Goal: Information Seeking & Learning: Learn about a topic

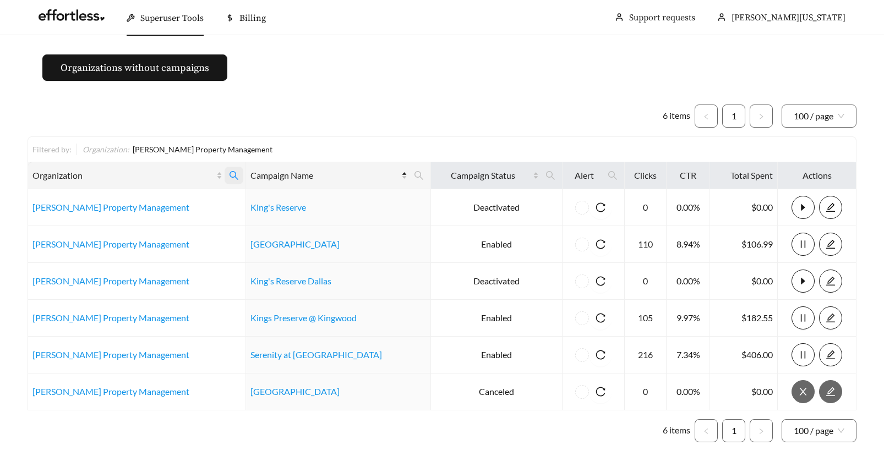
click at [229, 173] on icon "search" at bounding box center [233, 175] width 9 height 9
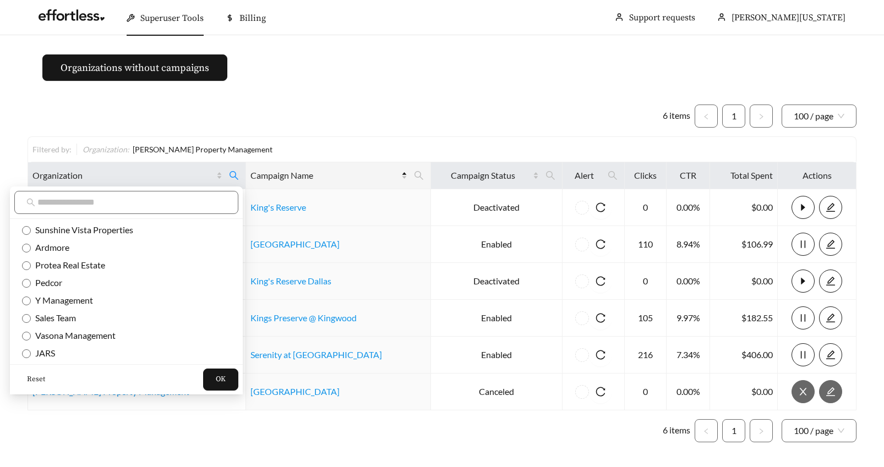
click at [34, 379] on span "Reset" at bounding box center [36, 379] width 18 height 11
click at [46, 202] on input "text" at bounding box center [131, 202] width 189 height 13
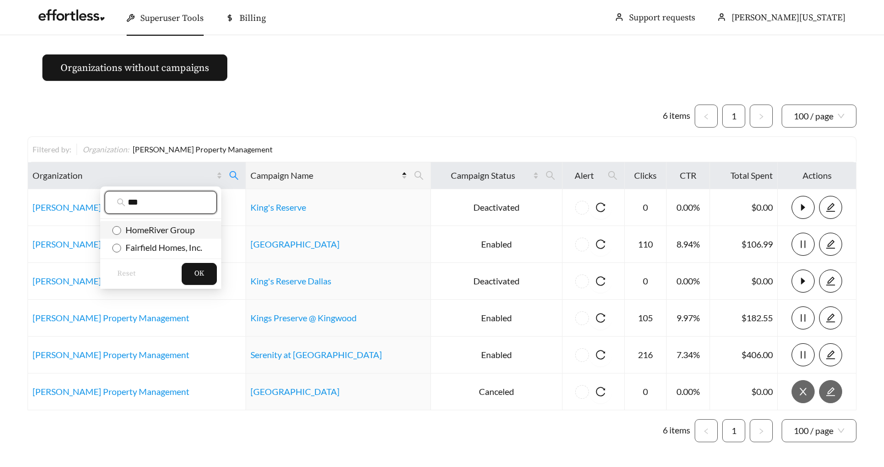
type input "***"
click at [196, 272] on span "OK" at bounding box center [199, 274] width 10 height 11
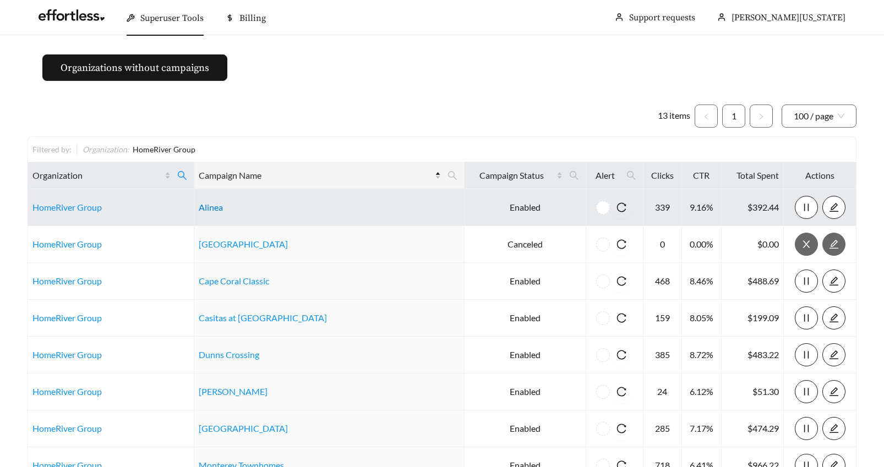
click at [221, 209] on link "Alinea" at bounding box center [211, 207] width 24 height 10
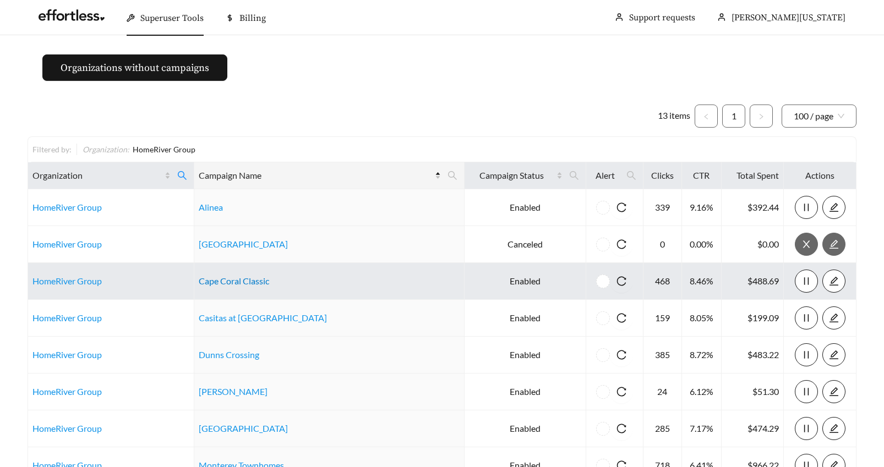
click at [236, 278] on link "Cape Coral Classic" at bounding box center [234, 281] width 70 height 10
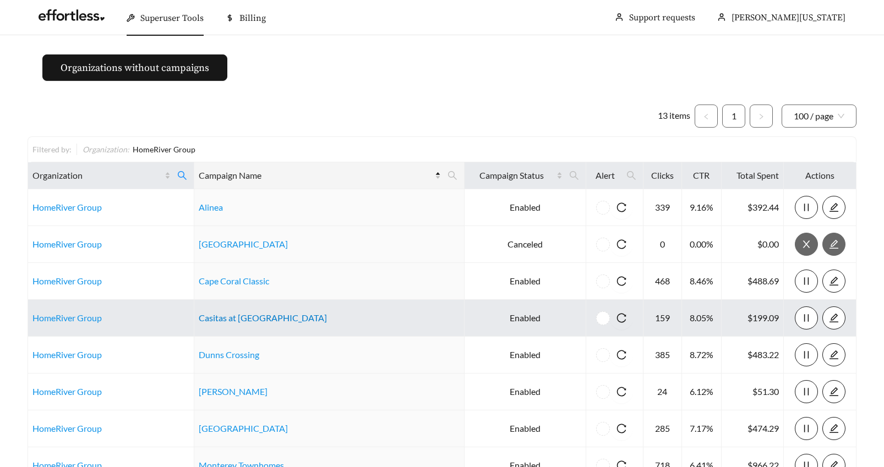
click at [244, 320] on link "Casitas at Plum Creek" at bounding box center [263, 318] width 128 height 10
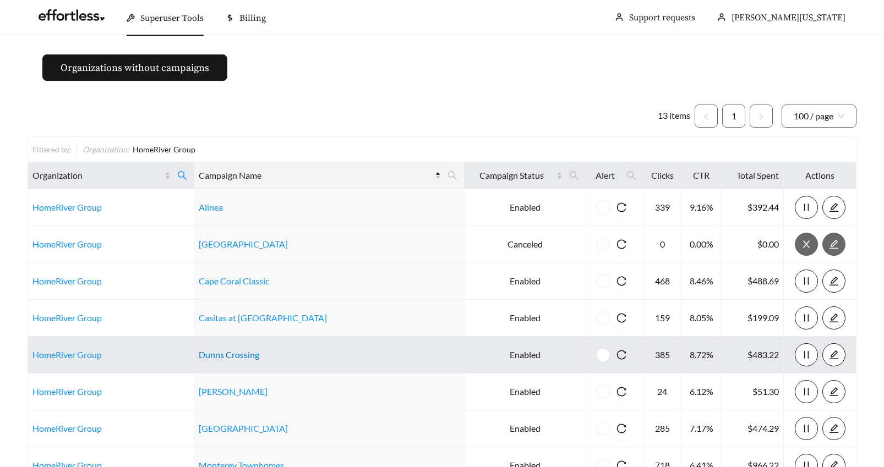
click at [214, 355] on link "Dunns Crossing" at bounding box center [229, 354] width 61 height 10
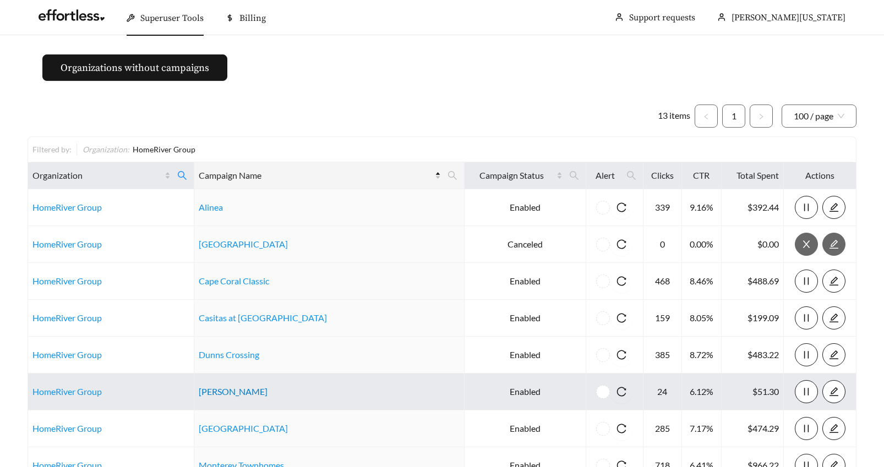
click at [242, 390] on link "Greenway Townes" at bounding box center [233, 391] width 69 height 10
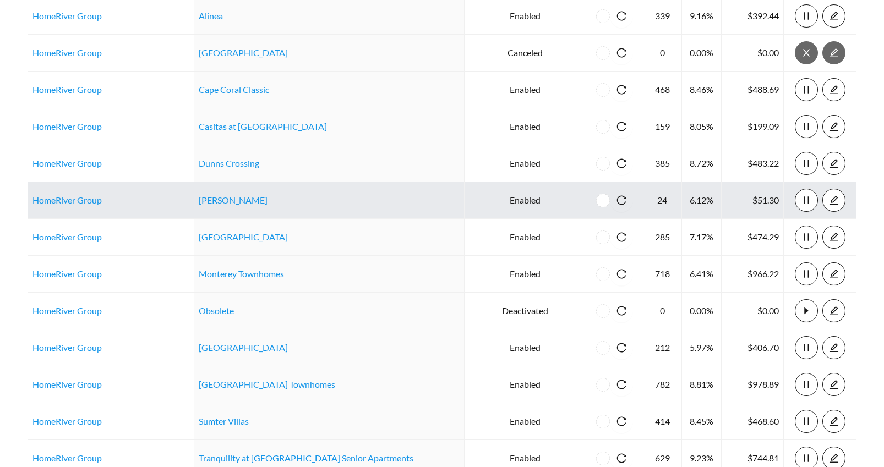
scroll to position [204, 0]
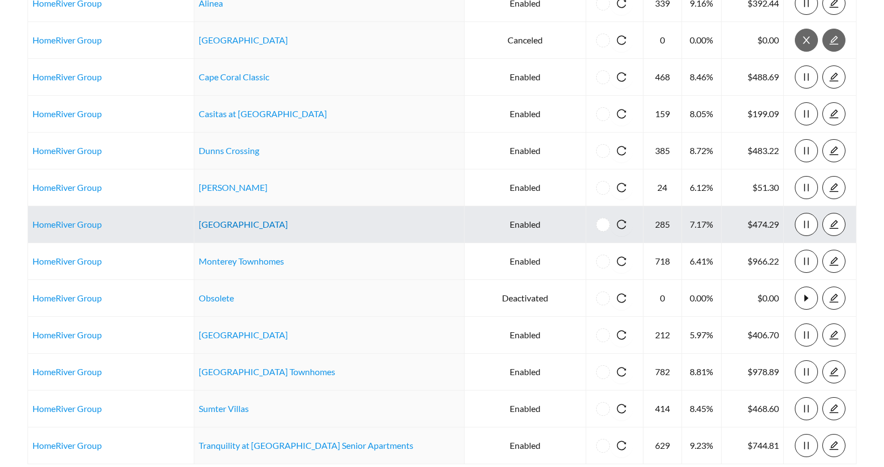
click at [221, 223] on link "Maple Heights" at bounding box center [243, 224] width 89 height 10
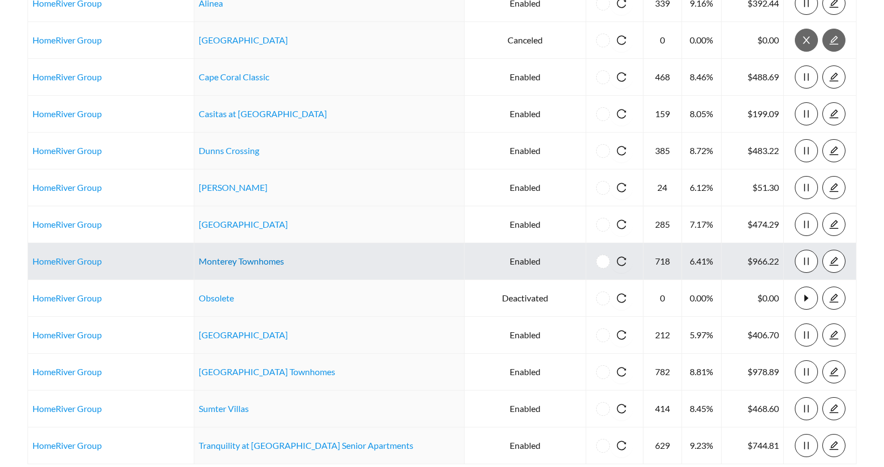
click at [256, 261] on link "Monterey Townhomes" at bounding box center [241, 261] width 85 height 10
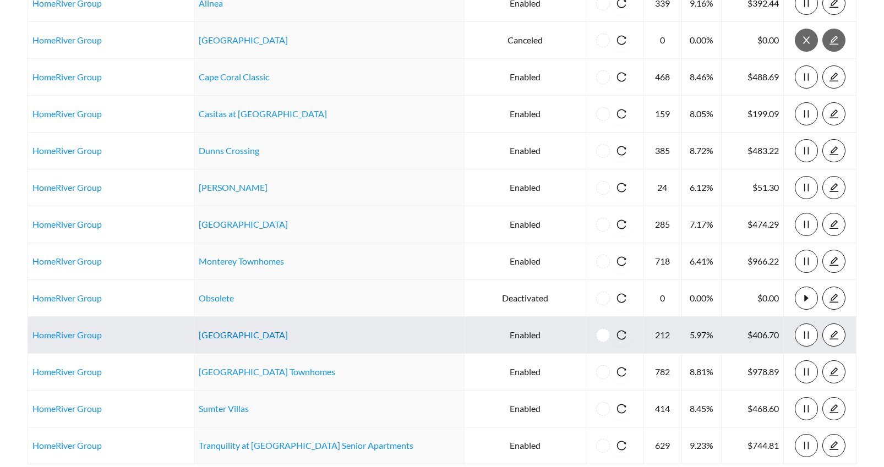
click at [228, 332] on link "Solstice Springs" at bounding box center [243, 335] width 89 height 10
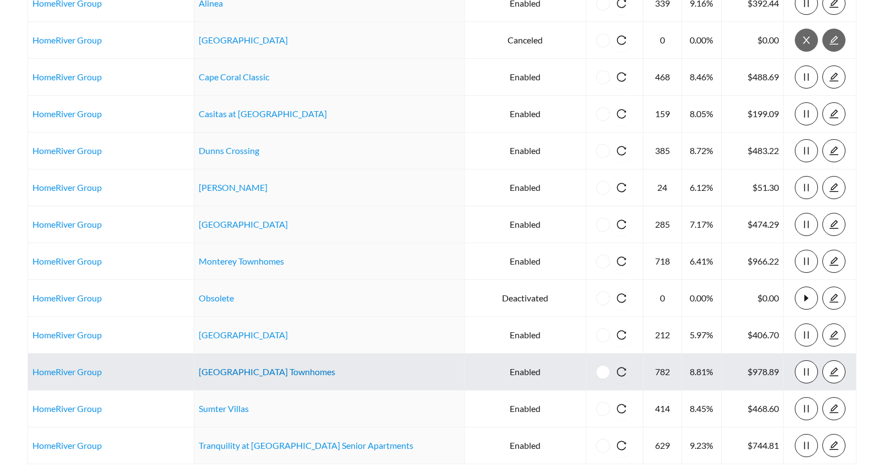
click at [229, 373] on link "Summit Springs Townhomes" at bounding box center [267, 371] width 136 height 10
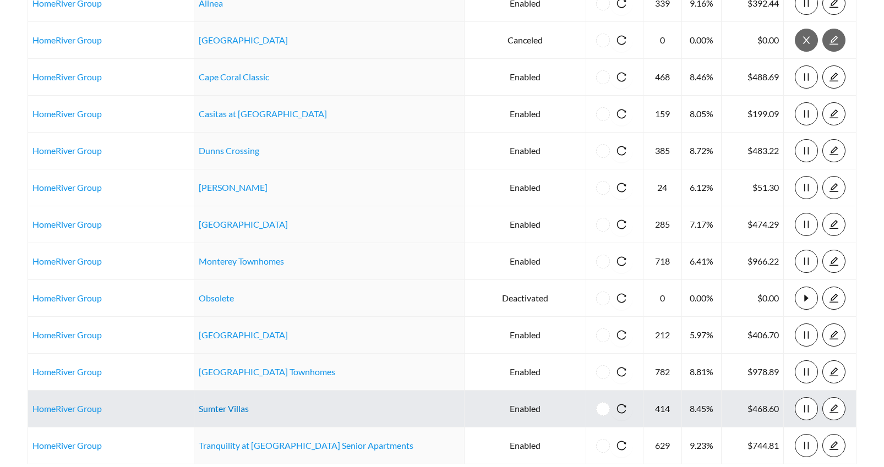
click at [227, 408] on link "Sumter Villas" at bounding box center [224, 408] width 50 height 10
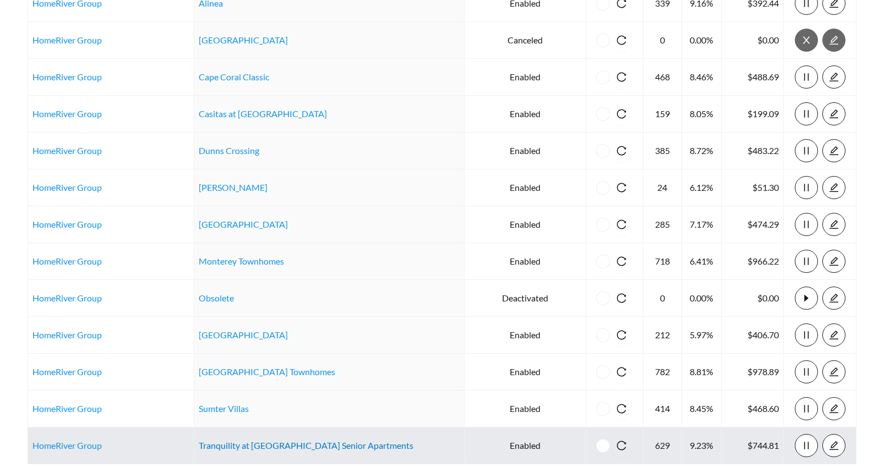
click at [268, 445] on link "Tranquility at Hickory Hill Senior Apartments" at bounding box center [306, 445] width 215 height 10
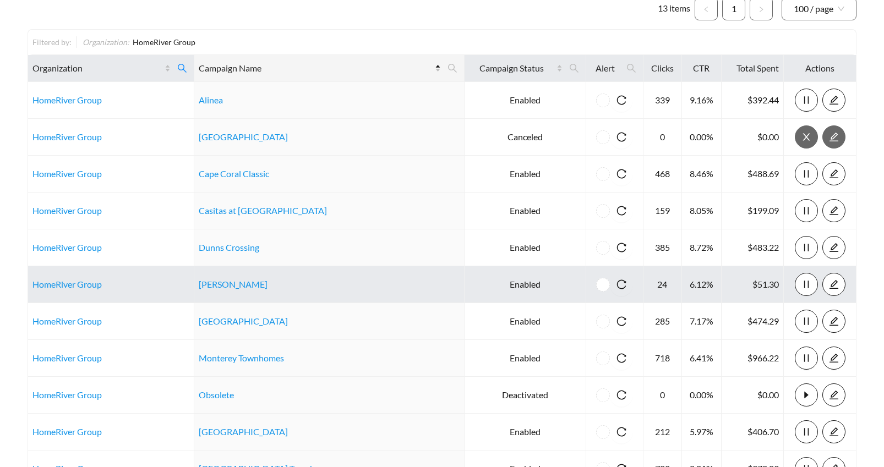
scroll to position [0, 0]
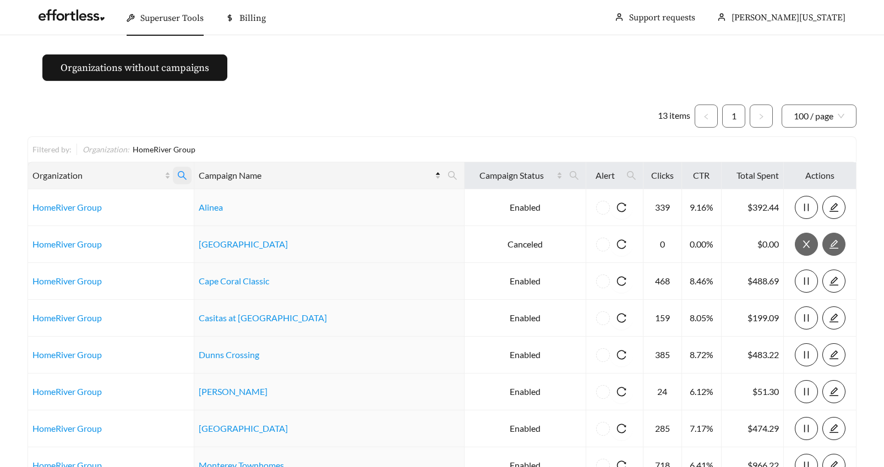
click at [187, 172] on icon "search" at bounding box center [182, 175] width 9 height 9
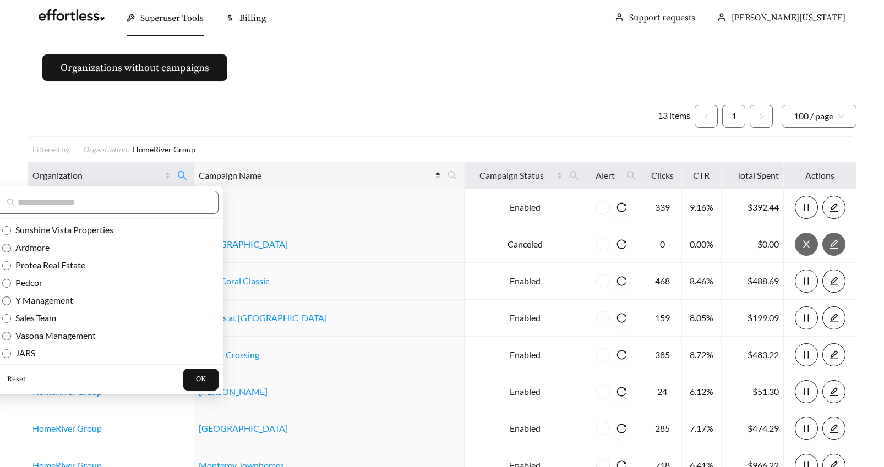
click at [17, 376] on span "Reset" at bounding box center [16, 379] width 18 height 11
click at [51, 203] on input "text" at bounding box center [112, 202] width 189 height 13
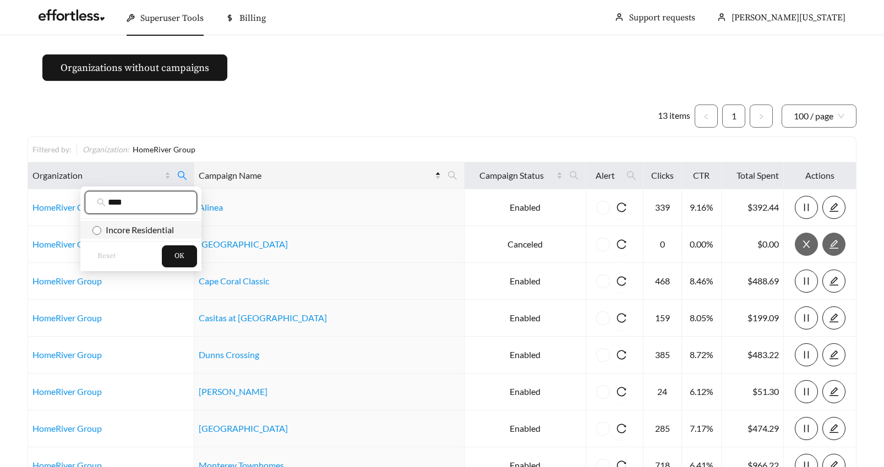
type input "****"
click at [182, 253] on span "OK" at bounding box center [179, 256] width 10 height 11
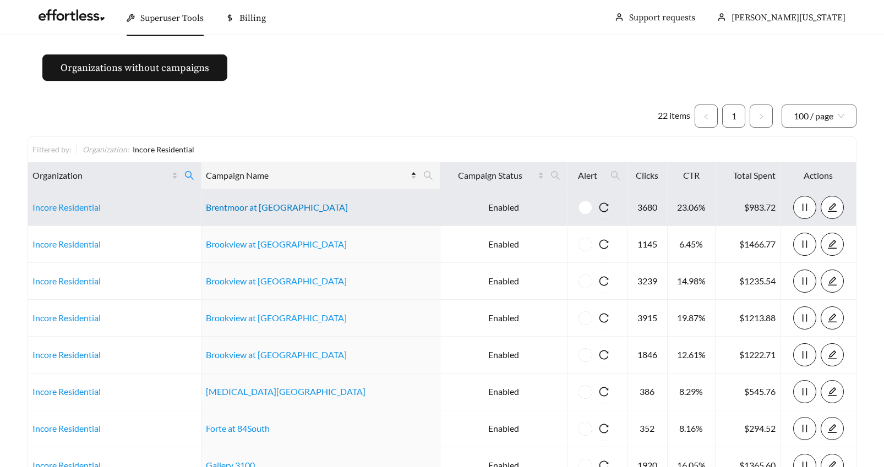
click at [247, 210] on link "Brentmoor at Penn Center" at bounding box center [277, 207] width 142 height 10
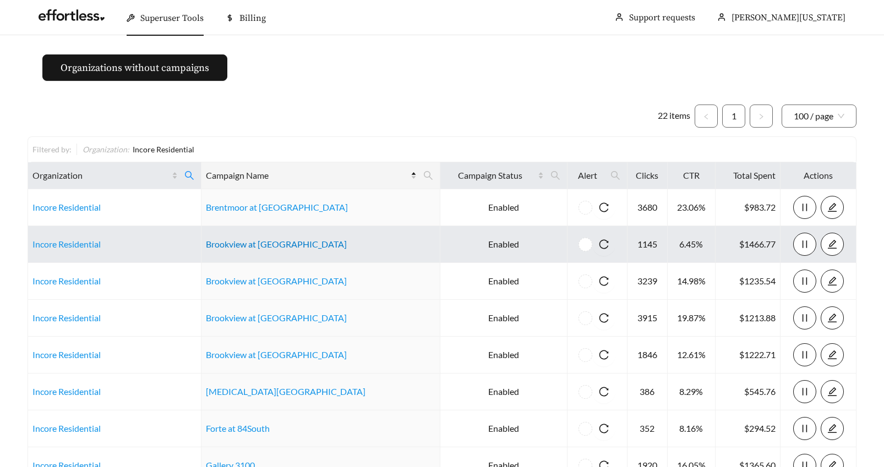
click at [270, 246] on link "Brookview at Apex" at bounding box center [276, 244] width 141 height 10
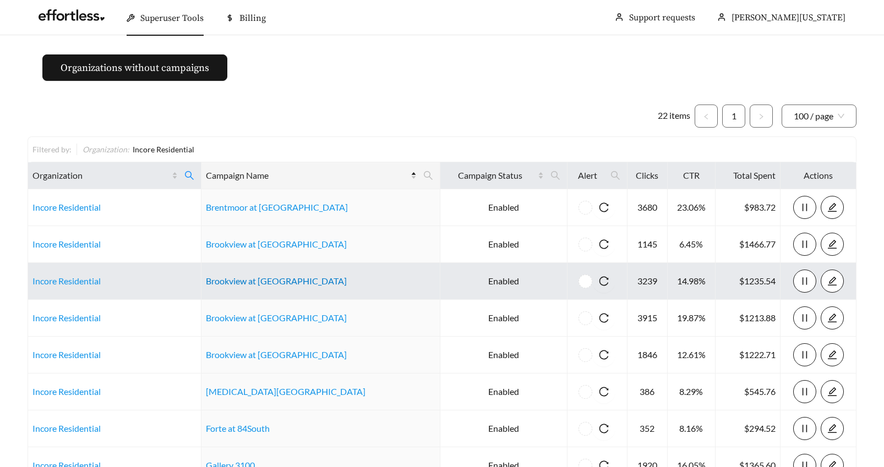
click at [291, 280] on link "Brookview at Citrus Park" at bounding box center [276, 281] width 141 height 10
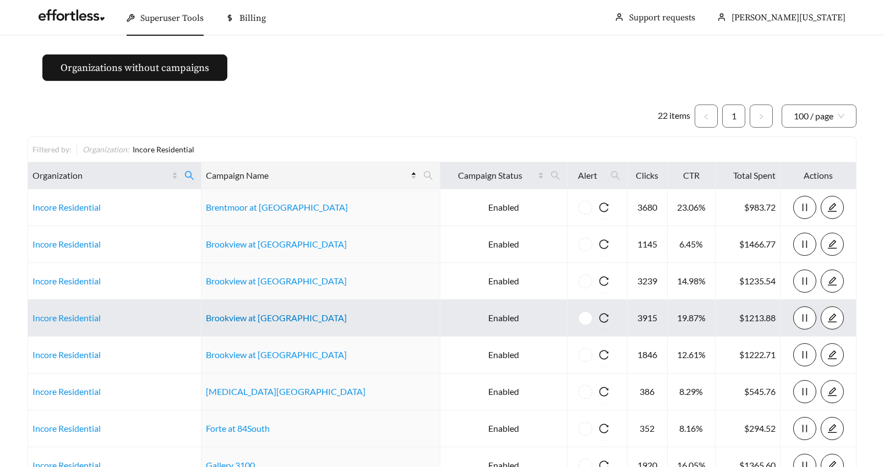
click at [253, 318] on link "Brookview at Middletown" at bounding box center [276, 318] width 141 height 10
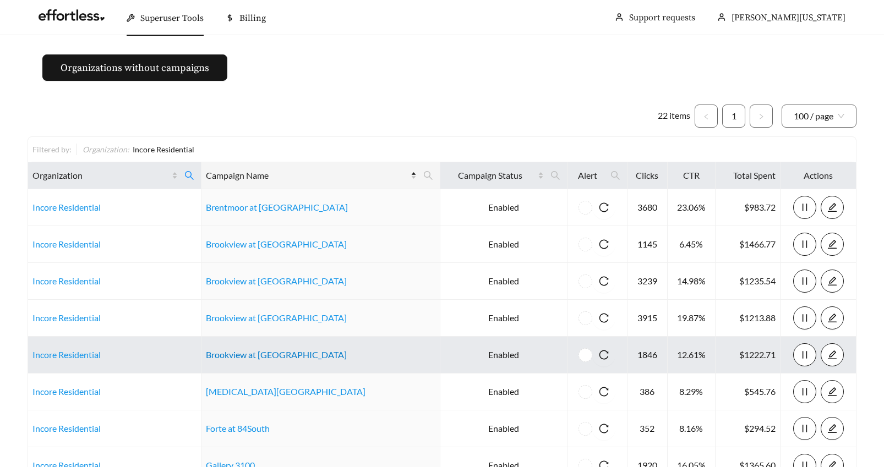
click at [277, 357] on link "Brookview at Navarre Sound" at bounding box center [276, 354] width 141 height 10
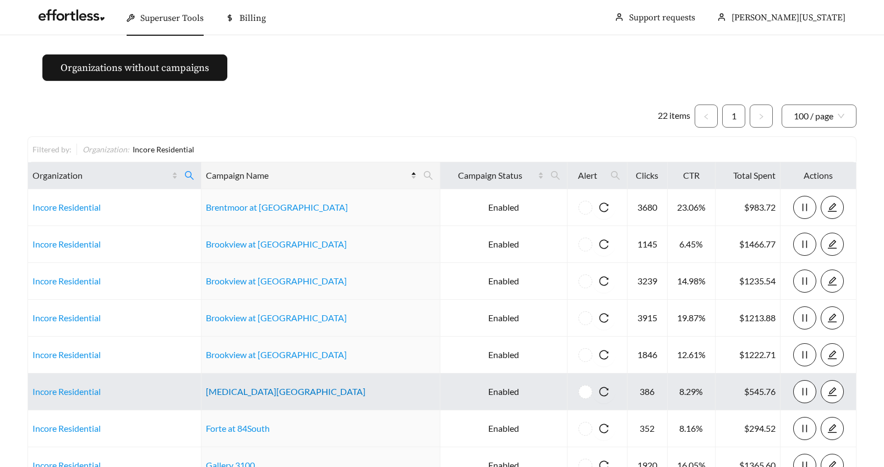
click at [237, 395] on link "Doral Oaks Apartments" at bounding box center [286, 391] width 160 height 10
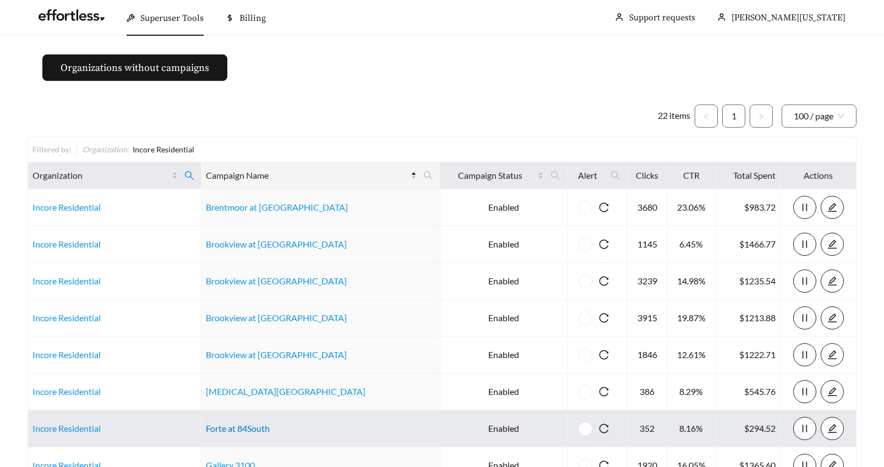
click at [253, 425] on link "Forte at 84South" at bounding box center [238, 428] width 64 height 10
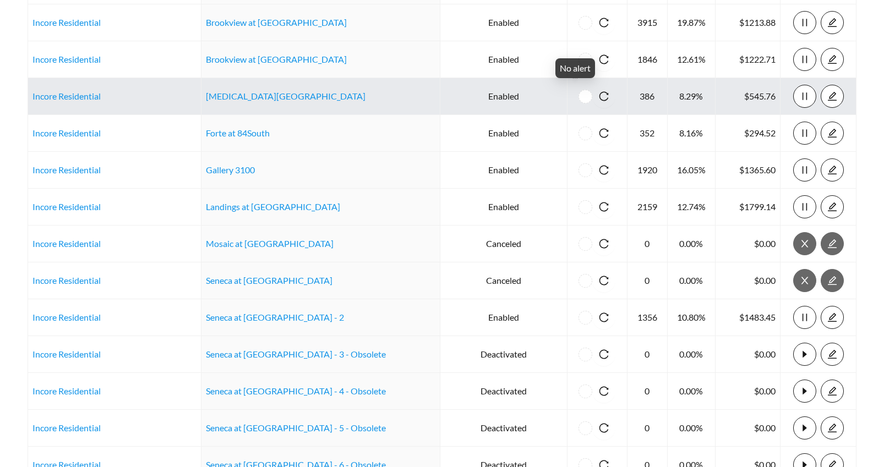
scroll to position [298, 0]
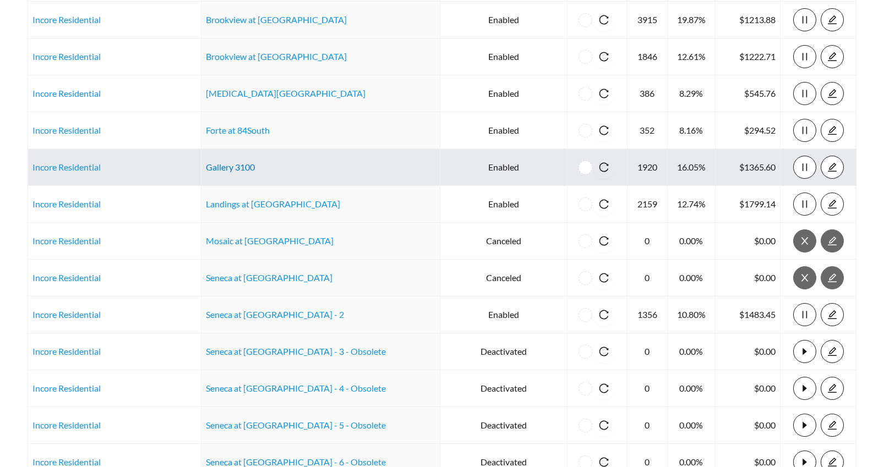
click at [255, 169] on link "Gallery 3100" at bounding box center [230, 167] width 49 height 10
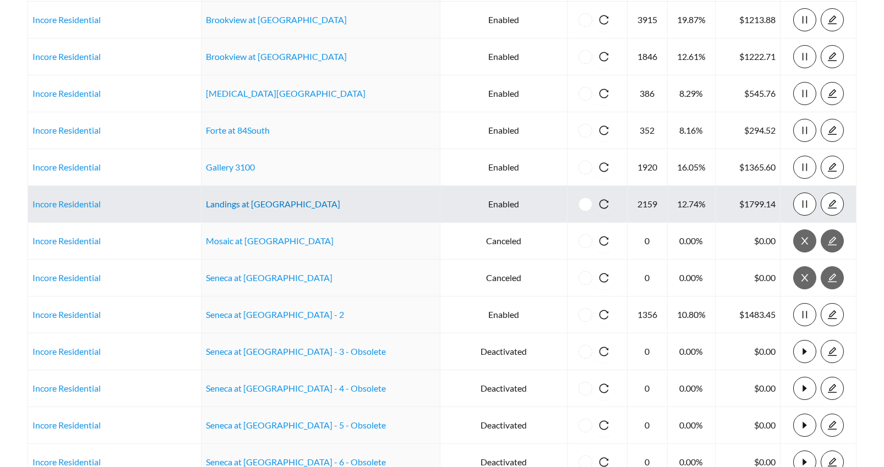
click at [273, 205] on link "Landings at Westport" at bounding box center [273, 204] width 134 height 10
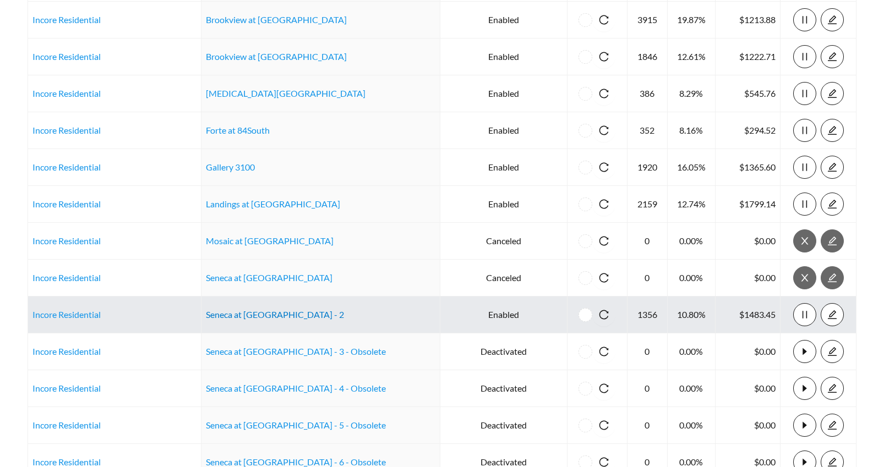
click at [260, 317] on link "Seneca at Oak Creek - 2" at bounding box center [275, 314] width 138 height 10
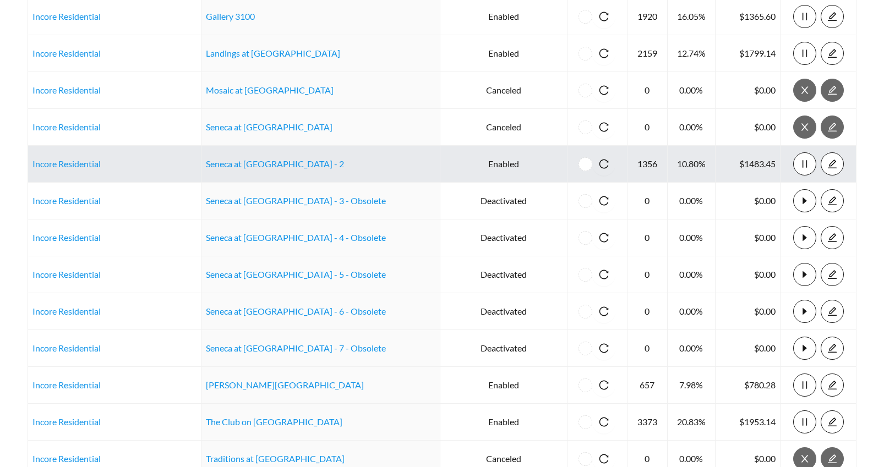
scroll to position [453, 0]
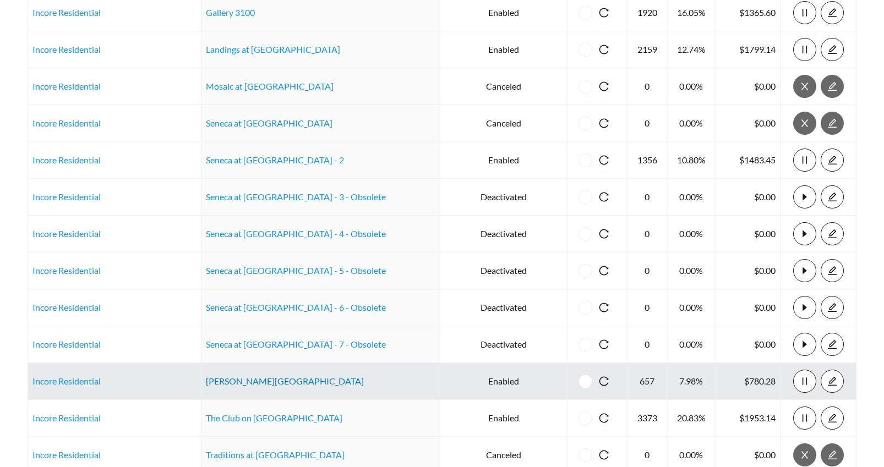
click at [238, 379] on link "Templeton Crossing" at bounding box center [285, 381] width 158 height 10
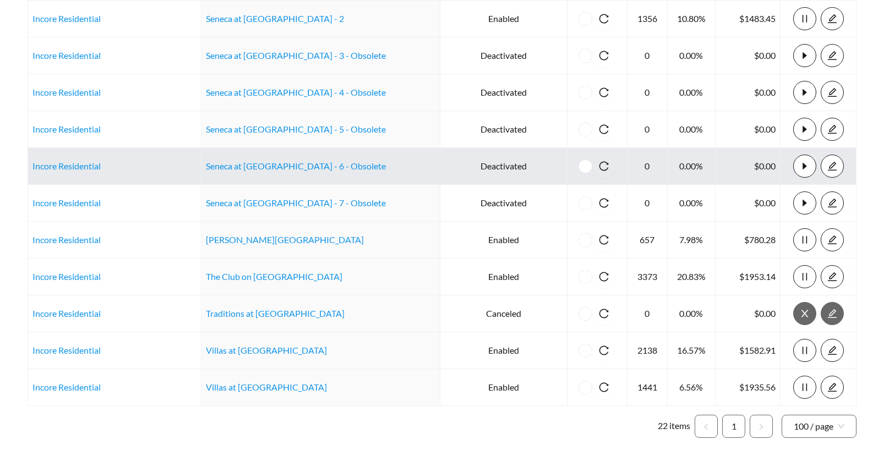
scroll to position [629, 0]
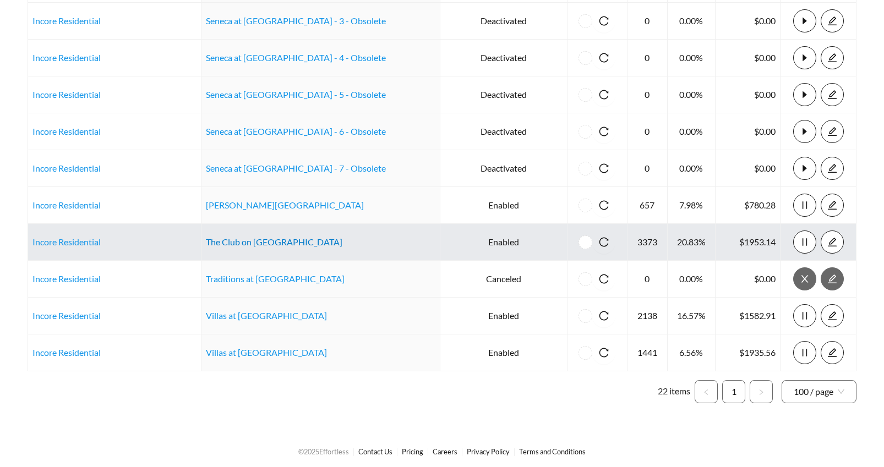
click at [287, 244] on link "The Club on Pine Island" at bounding box center [274, 242] width 136 height 10
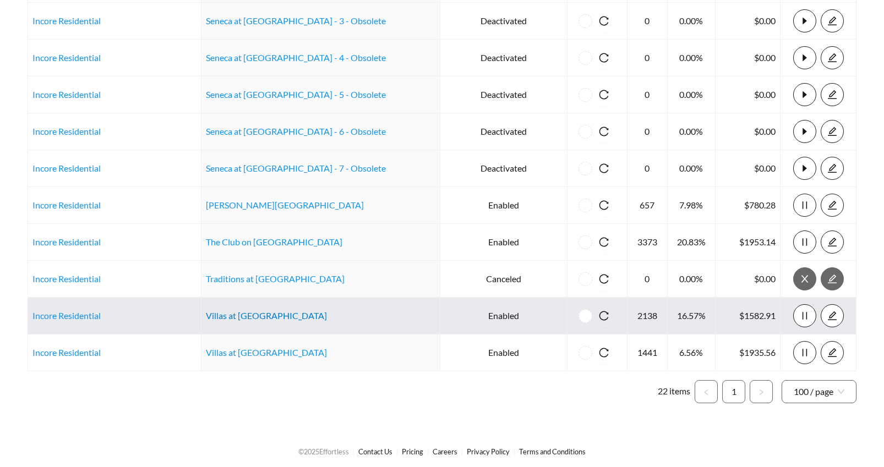
click at [267, 314] on link "Villas at Gulf Coast" at bounding box center [266, 315] width 121 height 10
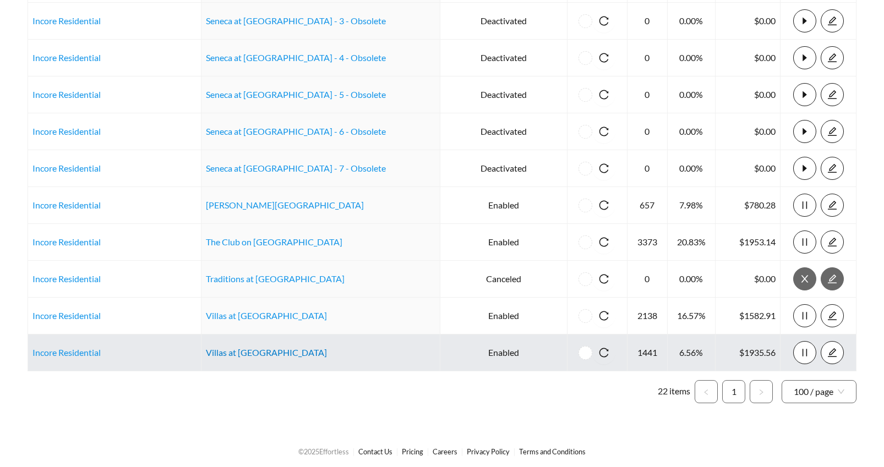
click at [243, 351] on link "Villas at Venice" at bounding box center [266, 352] width 121 height 10
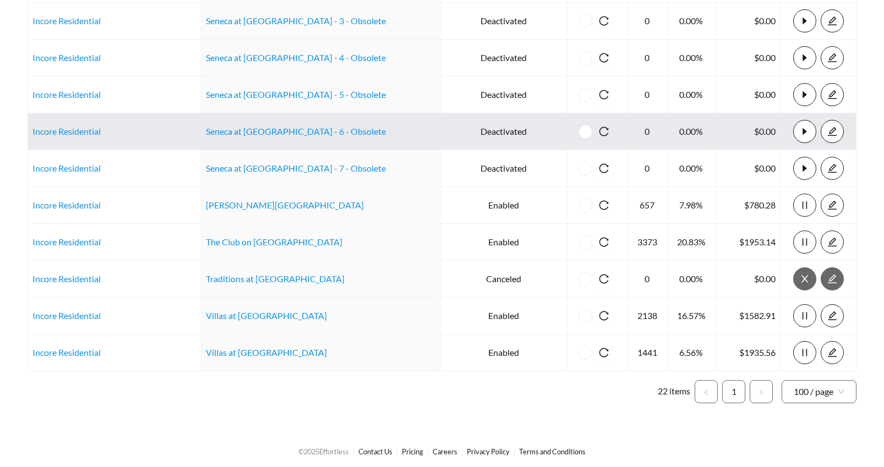
scroll to position [0, 0]
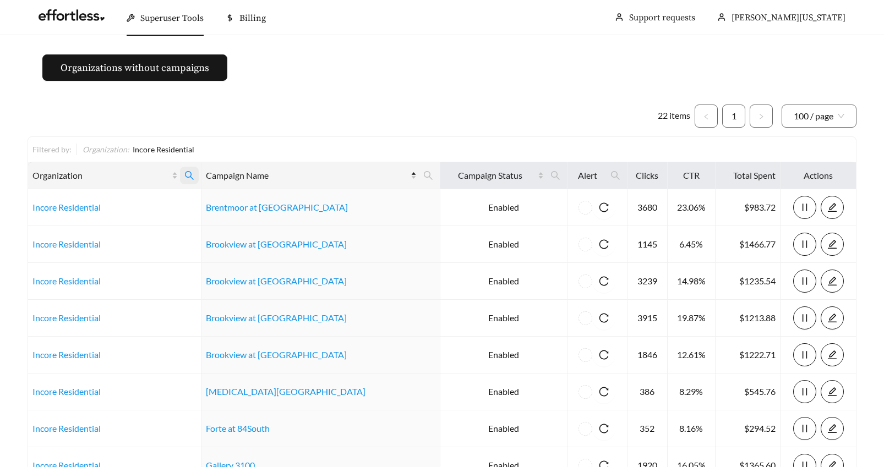
click at [194, 175] on icon "search" at bounding box center [189, 176] width 10 height 10
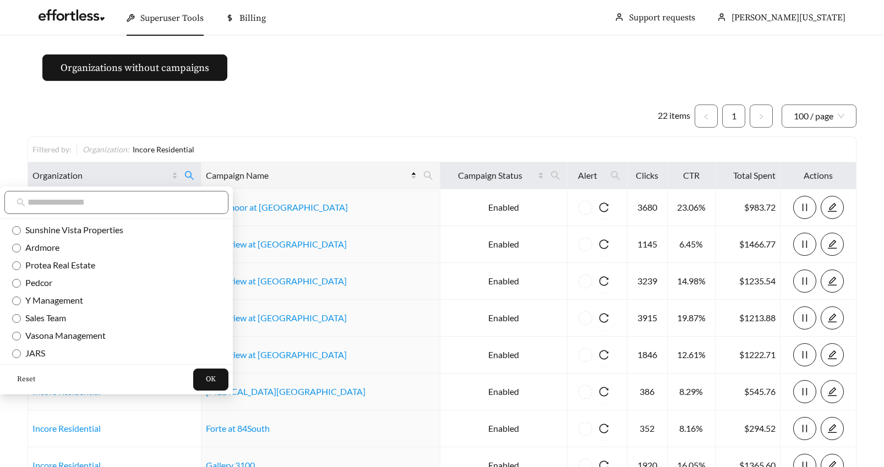
click at [24, 378] on span "Reset" at bounding box center [26, 379] width 18 height 11
click at [65, 204] on input "text" at bounding box center [122, 202] width 189 height 13
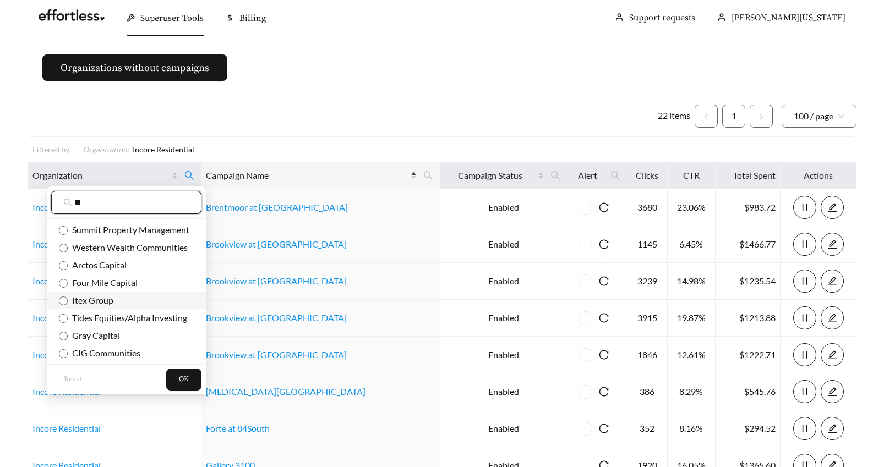
type input "**"
click at [185, 381] on span "OK" at bounding box center [184, 379] width 10 height 11
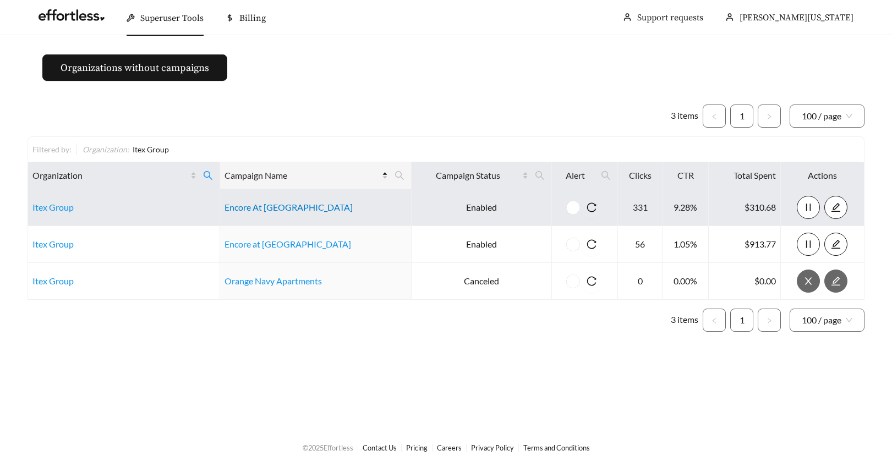
click at [300, 208] on link "Encore At Power Center" at bounding box center [289, 207] width 128 height 10
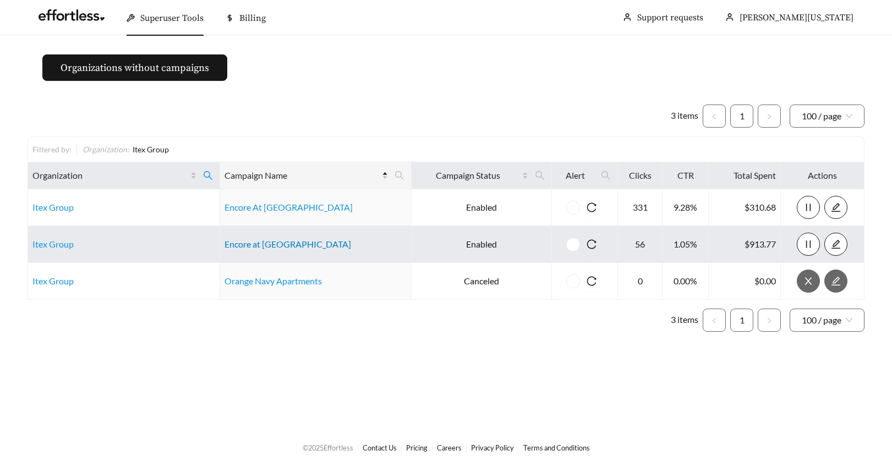
click at [255, 245] on link "Encore at Westfork" at bounding box center [288, 244] width 127 height 10
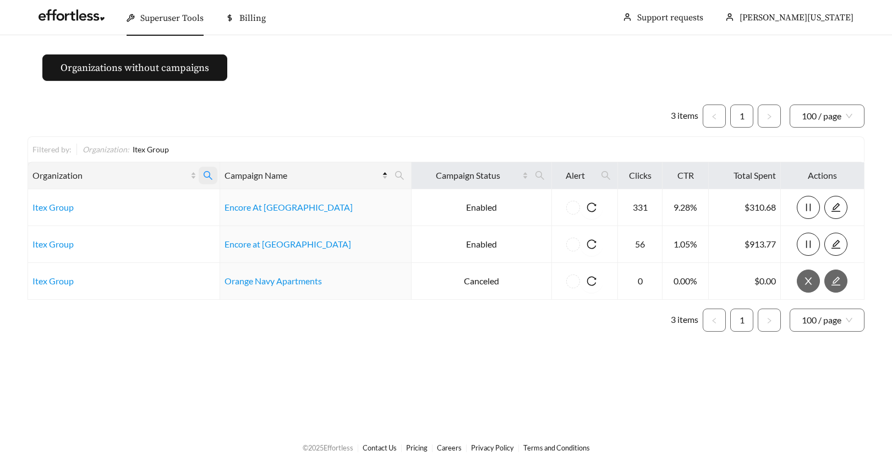
click at [213, 173] on icon "search" at bounding box center [208, 176] width 10 height 10
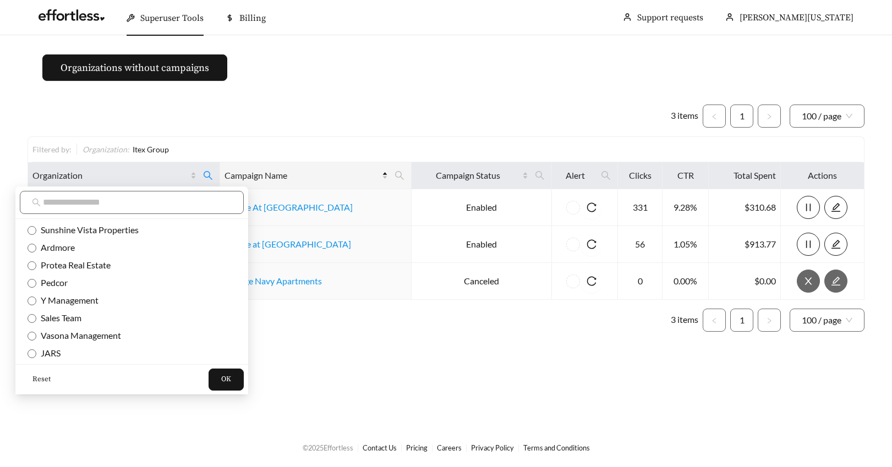
click at [41, 379] on span "Reset" at bounding box center [41, 379] width 18 height 11
click at [53, 201] on input "text" at bounding box center [137, 202] width 189 height 13
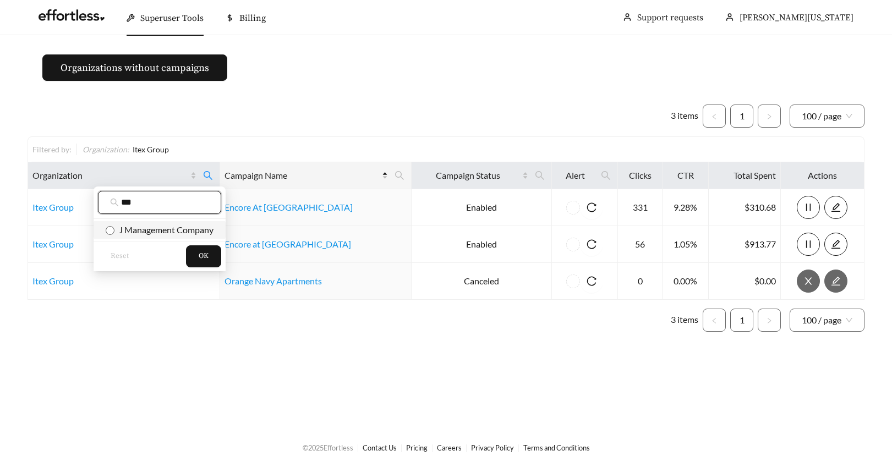
type input "***"
click at [207, 255] on span "OK" at bounding box center [204, 256] width 10 height 11
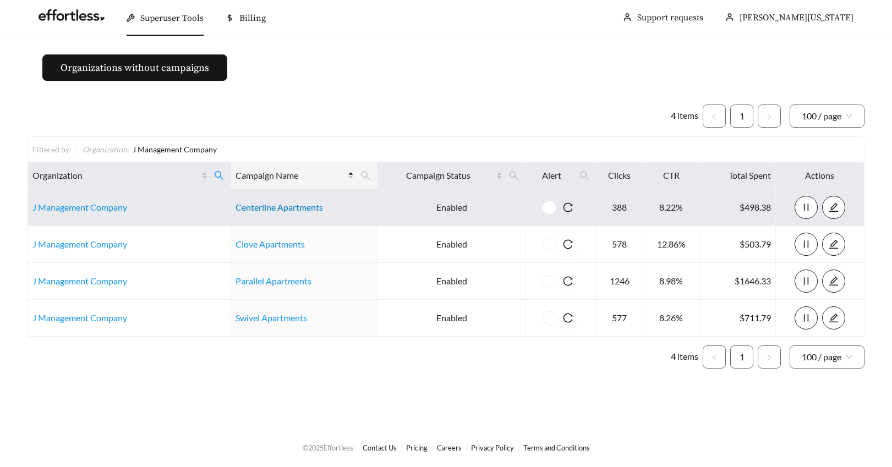
click at [259, 206] on link "Centerline Apartments" at bounding box center [279, 207] width 87 height 10
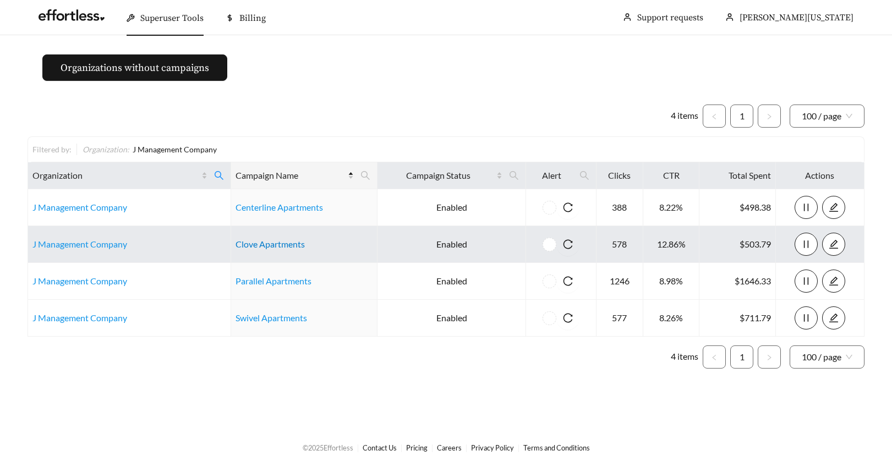
click at [276, 240] on link "Clove Apartments" at bounding box center [270, 244] width 69 height 10
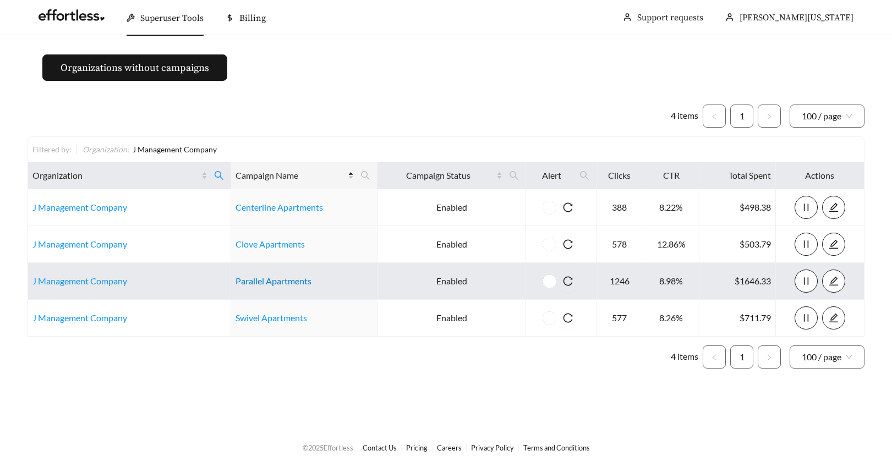
click at [281, 281] on link "Parallel Apartments" at bounding box center [274, 281] width 76 height 10
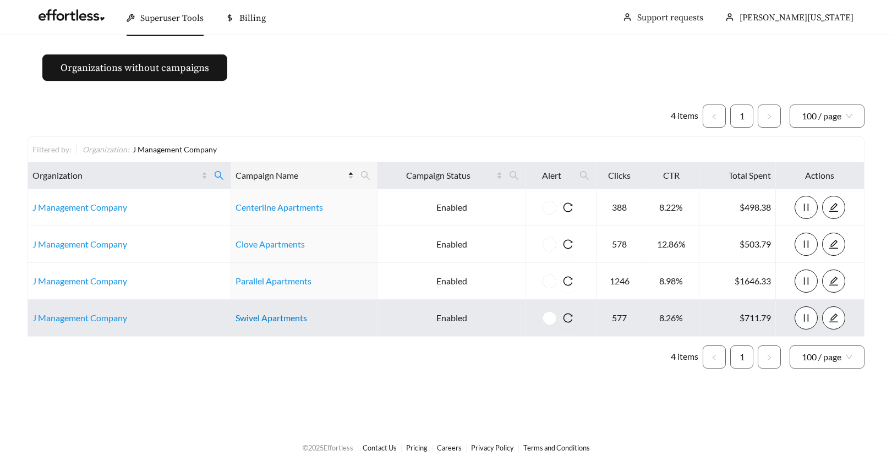
click at [274, 316] on link "Swivel Apartments" at bounding box center [272, 318] width 72 height 10
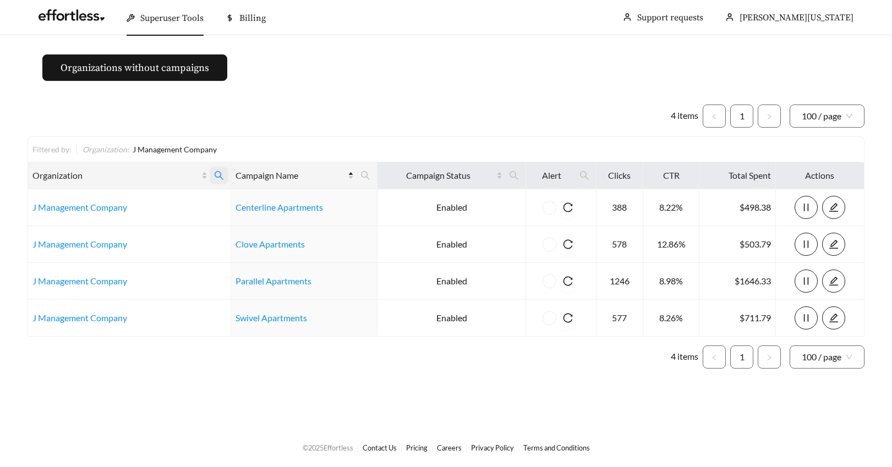
click at [216, 175] on icon "search" at bounding box center [219, 176] width 10 height 10
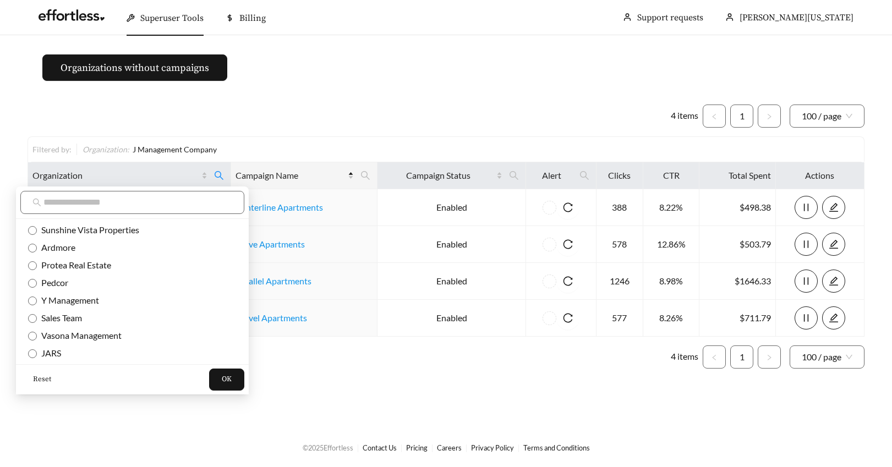
click at [35, 381] on span "Reset" at bounding box center [42, 379] width 18 height 11
click at [51, 199] on input "text" at bounding box center [137, 202] width 189 height 13
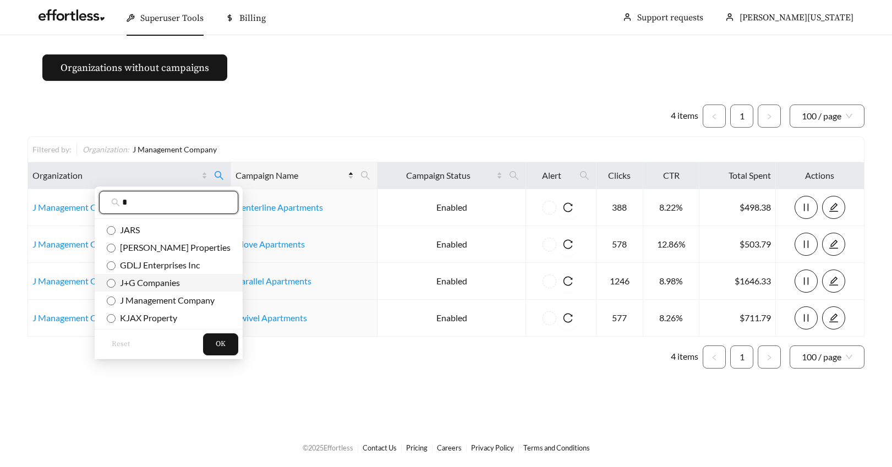
type input "*"
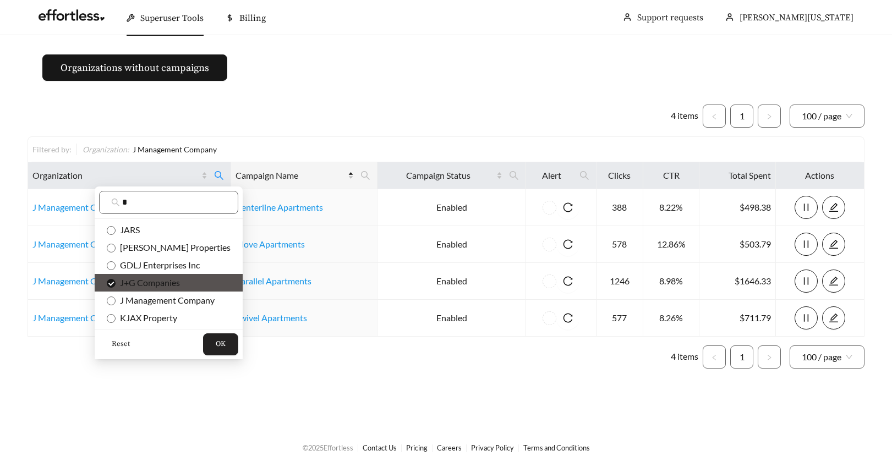
click at [203, 343] on button "OK" at bounding box center [220, 344] width 35 height 22
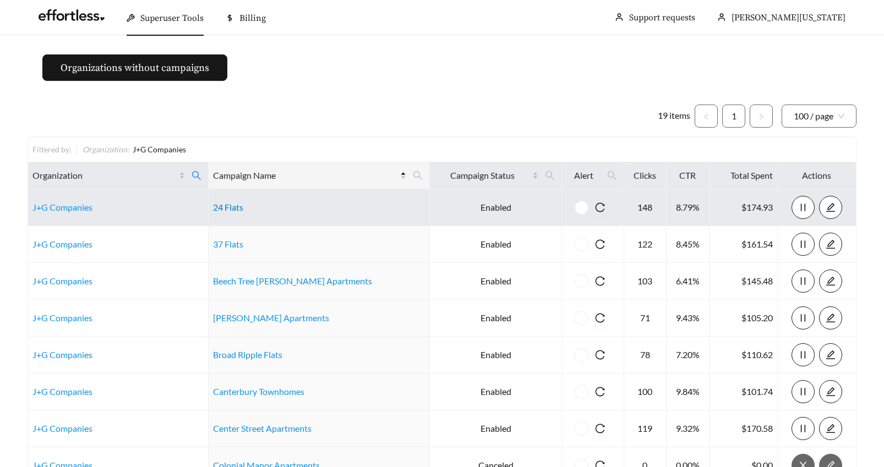
click at [243, 209] on link "24 Flats" at bounding box center [228, 207] width 30 height 10
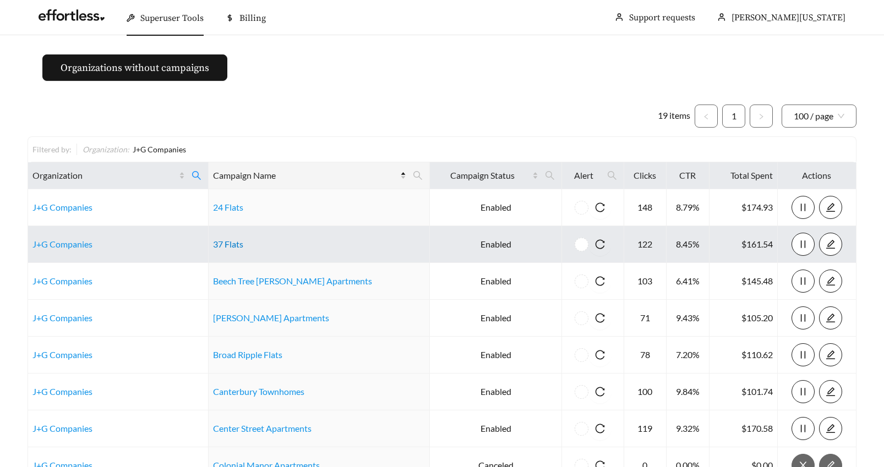
click at [238, 248] on link "37 Flats" at bounding box center [228, 244] width 30 height 10
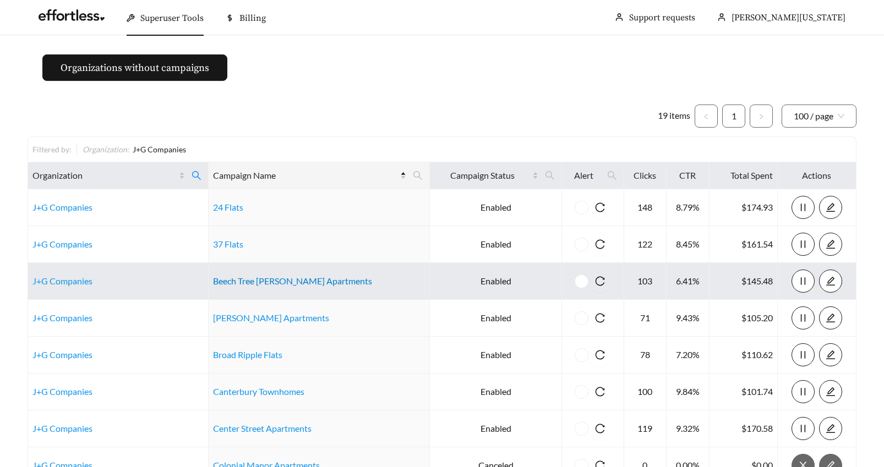
click at [239, 281] on link "Beech Tree Glen Apartments" at bounding box center [292, 281] width 159 height 10
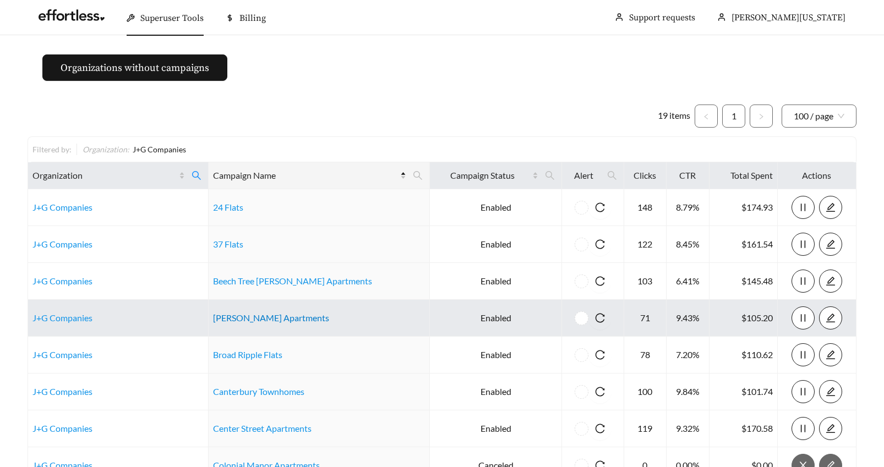
click at [244, 318] on link "Brendan Wood Apartments" at bounding box center [271, 318] width 116 height 10
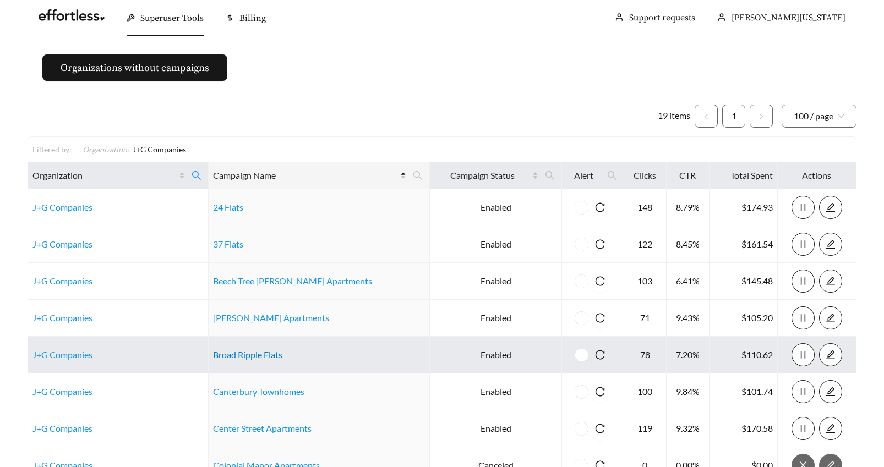
click at [260, 354] on link "Broad Ripple Flats" at bounding box center [247, 354] width 69 height 10
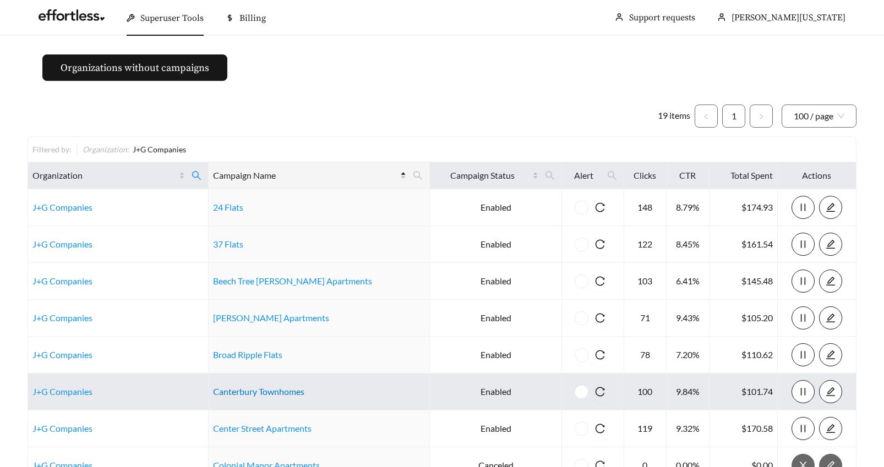
click at [281, 392] on link "Canterbury Townhomes" at bounding box center [258, 391] width 91 height 10
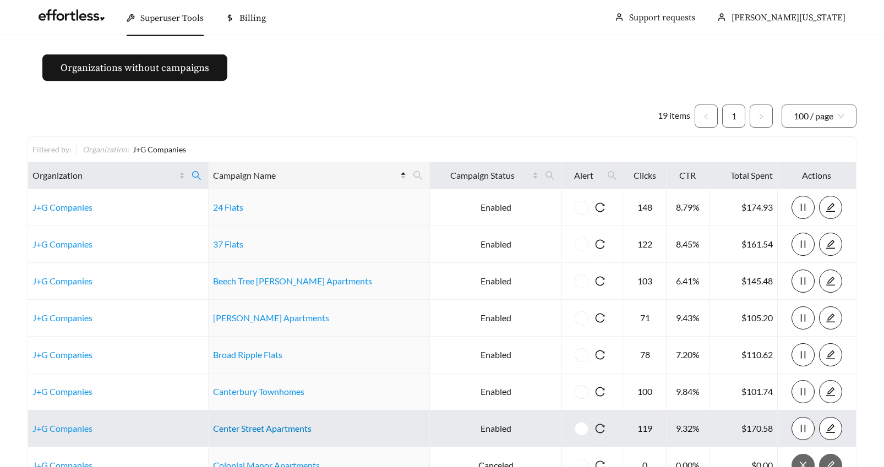
click at [244, 429] on link "Center Street Apartments" at bounding box center [262, 428] width 98 height 10
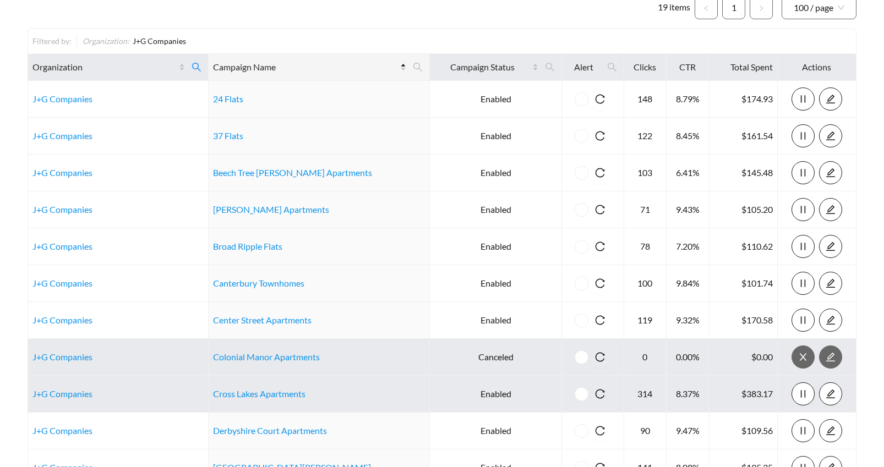
scroll to position [111, 0]
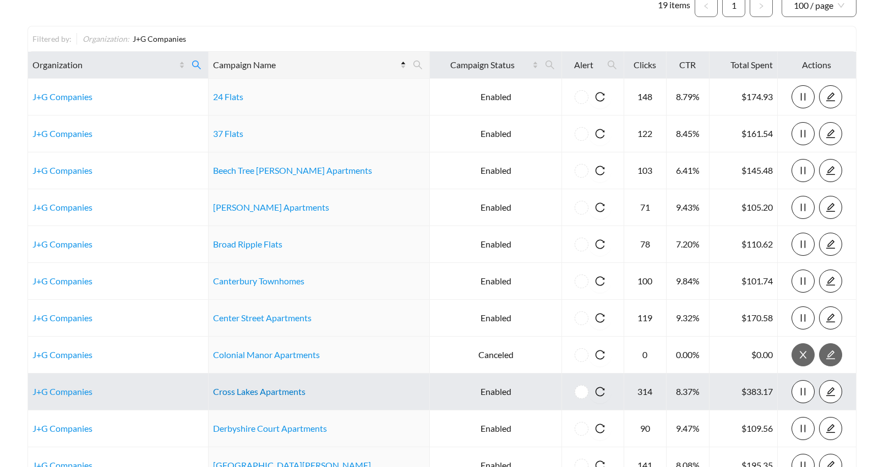
click at [243, 390] on link "Cross Lakes Apartments" at bounding box center [259, 391] width 92 height 10
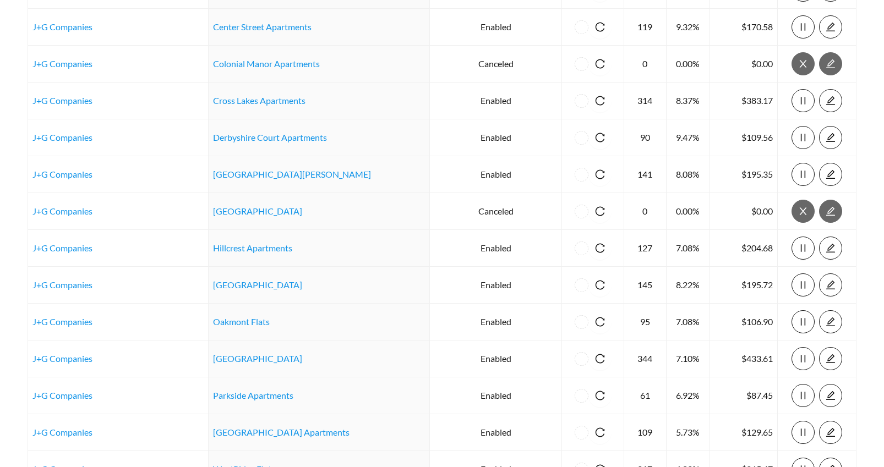
scroll to position [429, 0]
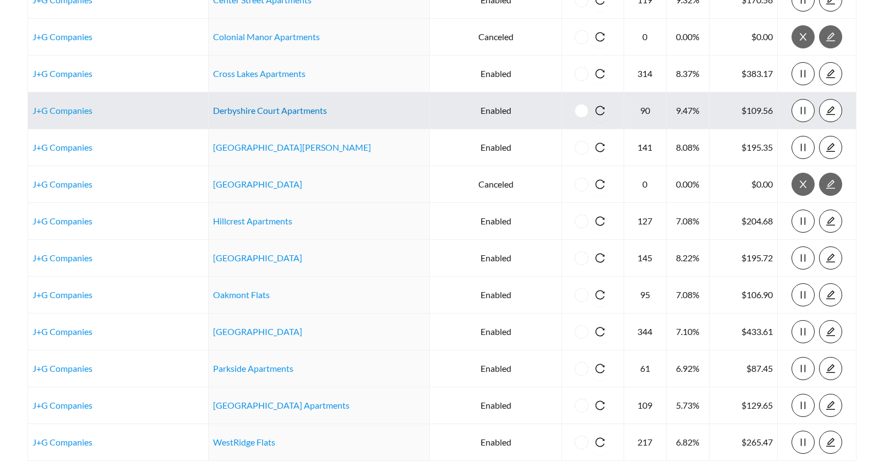
click at [320, 113] on link "Derbyshire Court Apartments" at bounding box center [270, 110] width 114 height 10
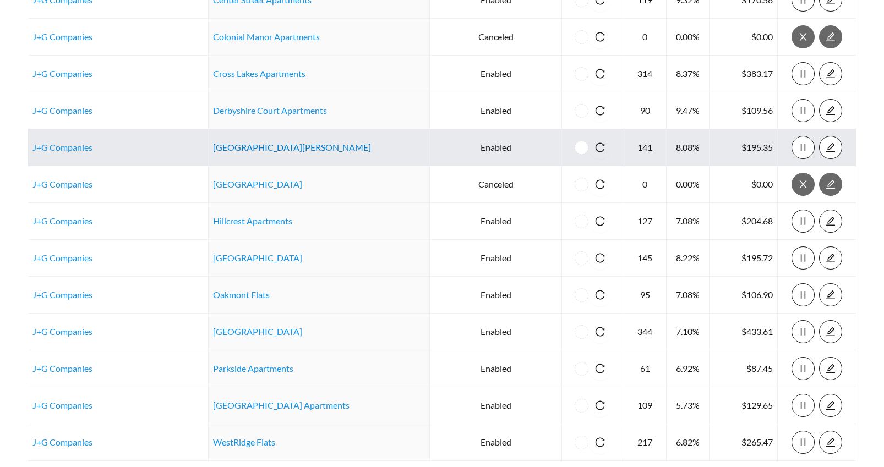
click at [238, 147] on link "[GEOGRAPHIC_DATA][PERSON_NAME]" at bounding box center [292, 147] width 158 height 10
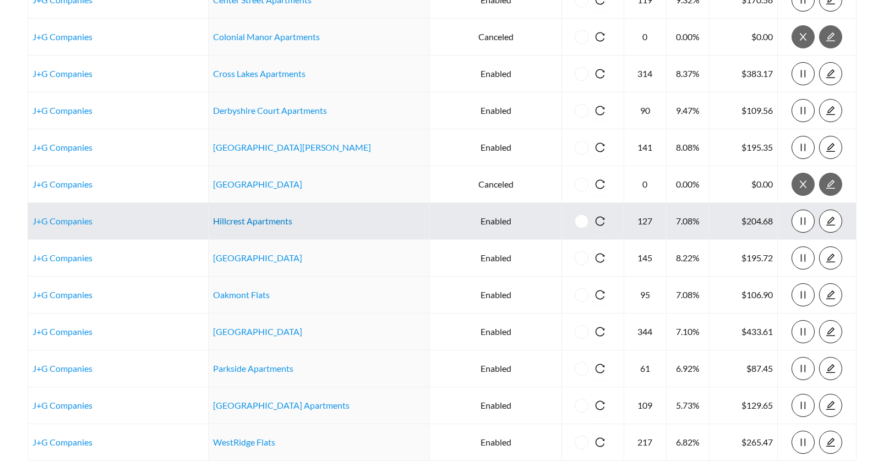
click at [266, 221] on link "Hillcrest Apartments" at bounding box center [252, 221] width 79 height 10
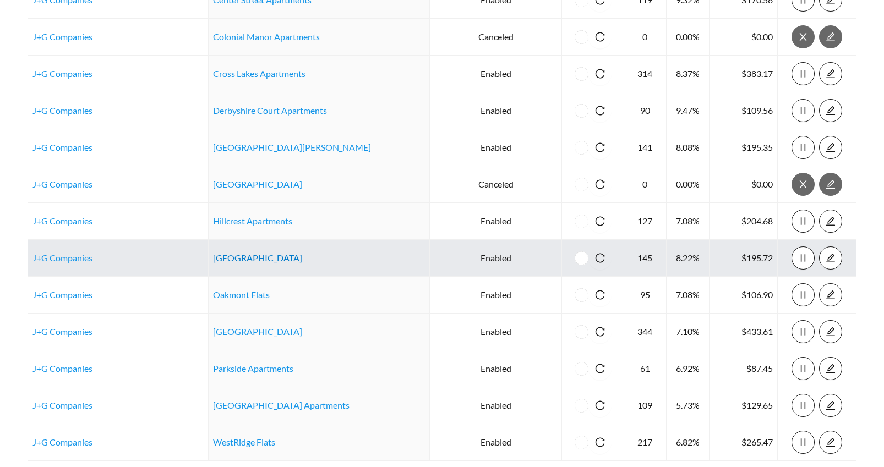
click at [260, 261] on link "Hunter Ridge Apartments" at bounding box center [257, 258] width 89 height 10
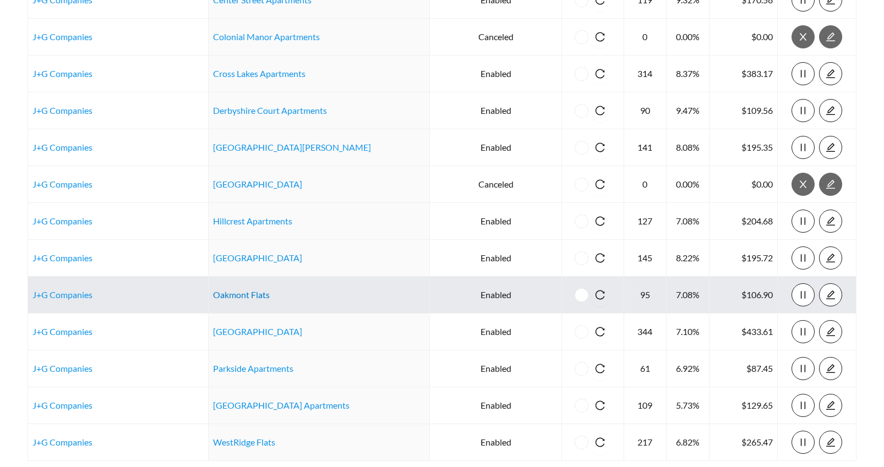
click at [244, 294] on link "Oakmont Flats" at bounding box center [241, 294] width 57 height 10
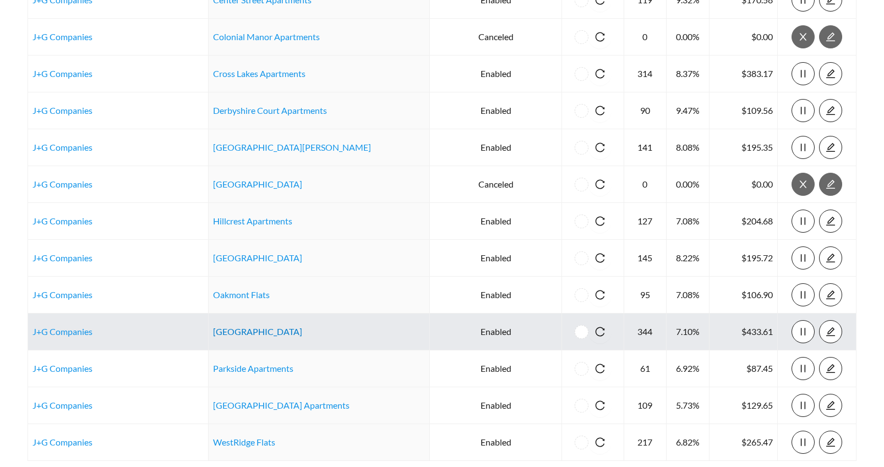
click at [269, 330] on link "Park Madison Apartments" at bounding box center [257, 331] width 89 height 10
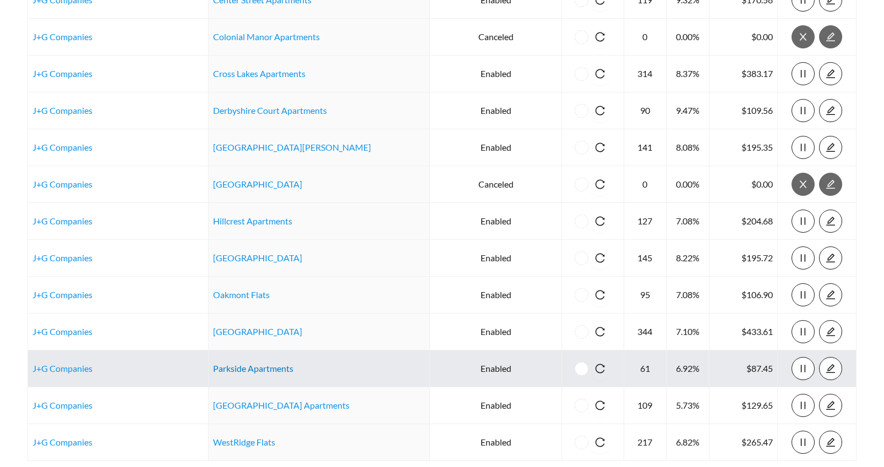
click at [252, 368] on link "Parkside Apartments" at bounding box center [253, 368] width 80 height 10
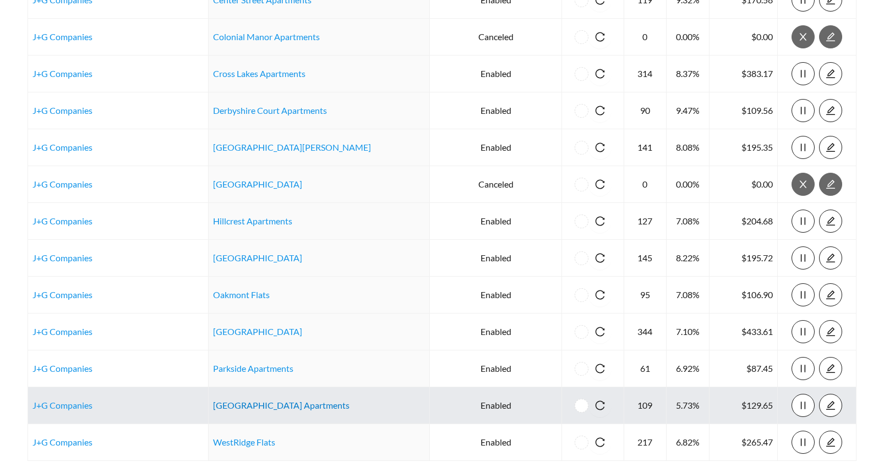
click at [258, 403] on link "South Haven Village Apartments" at bounding box center [281, 405] width 136 height 10
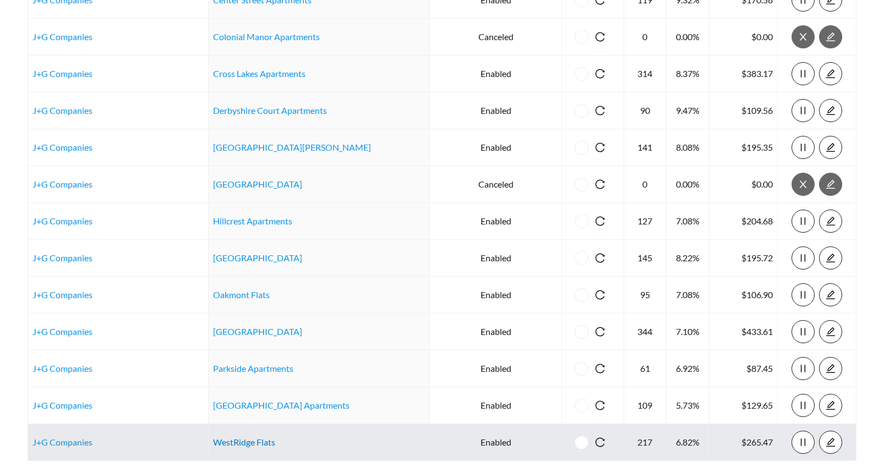
click at [251, 442] on link "WestRidge Flats" at bounding box center [244, 442] width 62 height 10
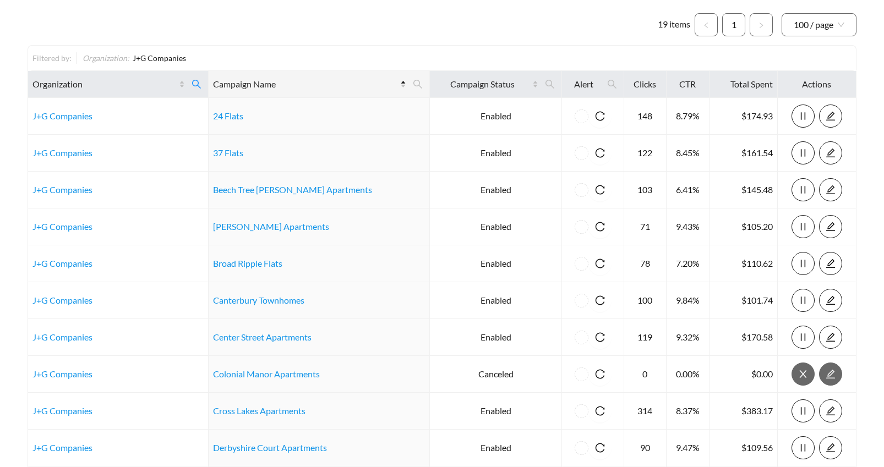
scroll to position [0, 0]
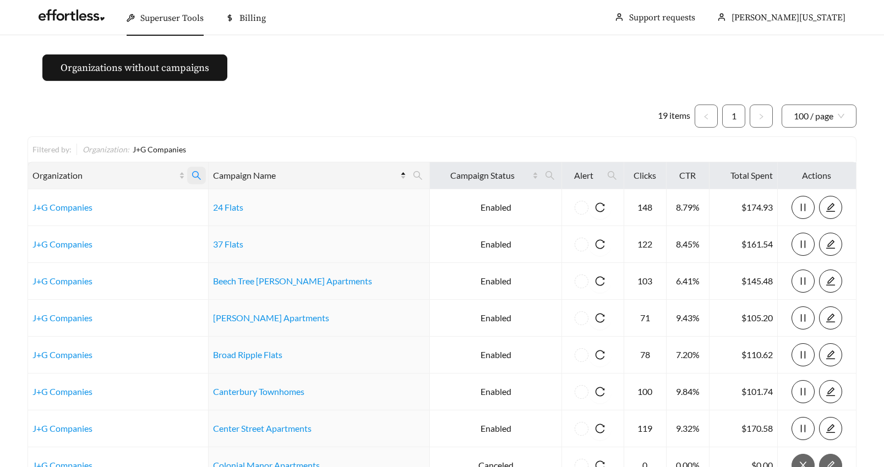
click at [201, 172] on icon "search" at bounding box center [196, 175] width 9 height 9
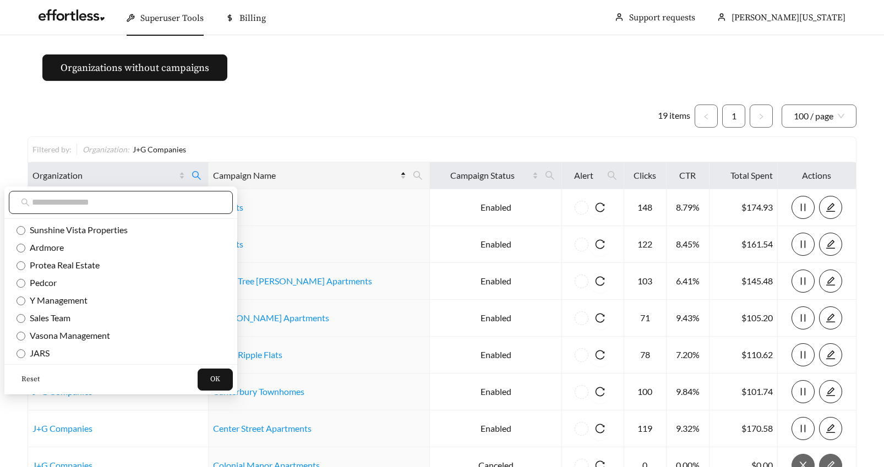
click at [65, 200] on input "text" at bounding box center [126, 202] width 189 height 13
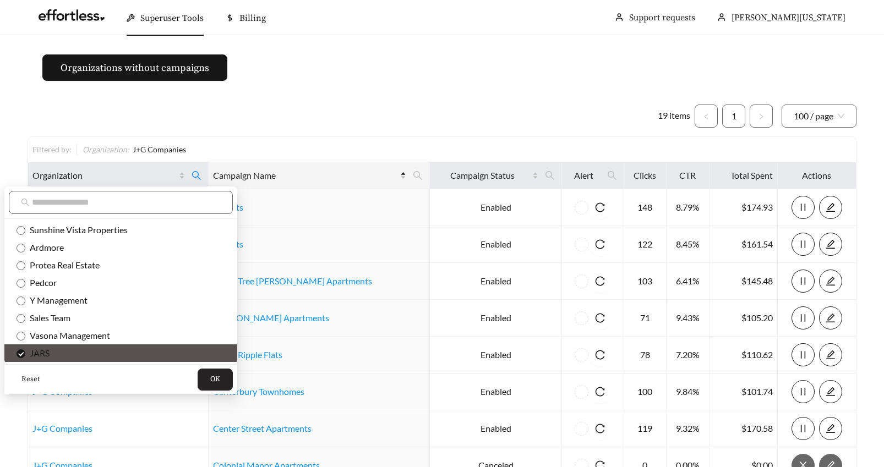
click at [210, 381] on span "OK" at bounding box center [215, 379] width 10 height 11
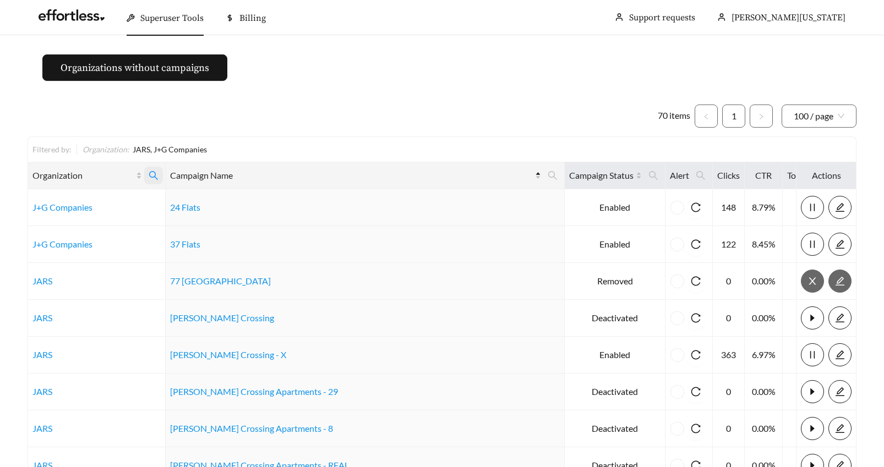
click at [158, 175] on icon "search" at bounding box center [154, 176] width 10 height 10
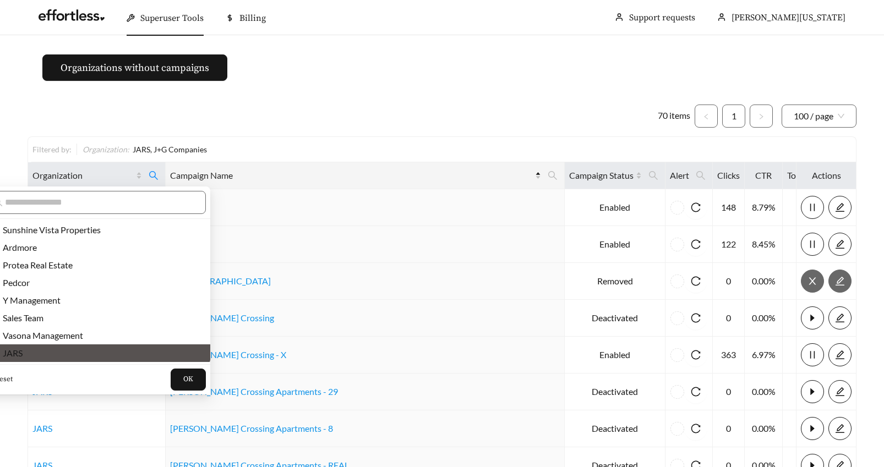
click at [6, 380] on span "Reset" at bounding box center [3, 379] width 18 height 11
click at [40, 204] on input "text" at bounding box center [99, 202] width 189 height 13
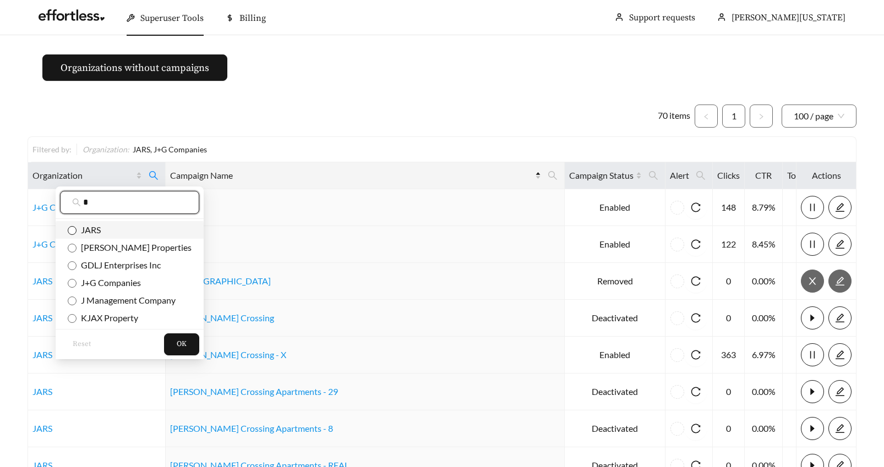
type input "*"
click at [174, 344] on button "OK" at bounding box center [181, 344] width 35 height 22
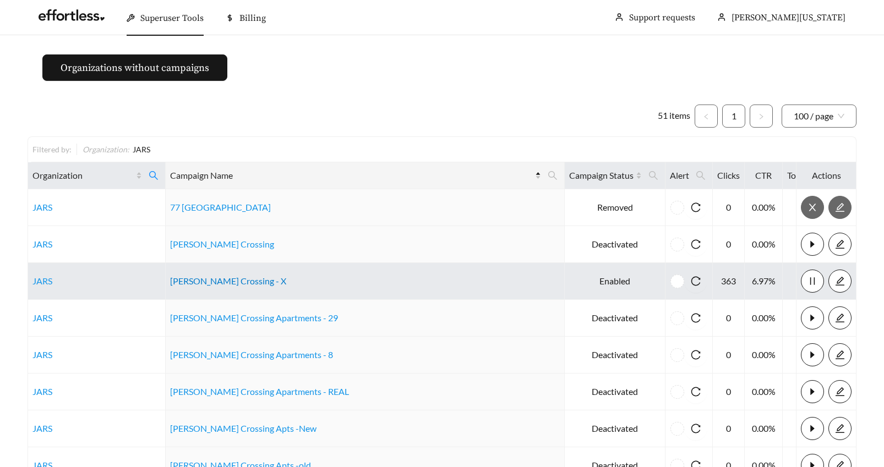
click at [223, 281] on link "Archer Crossing - X" at bounding box center [228, 281] width 116 height 10
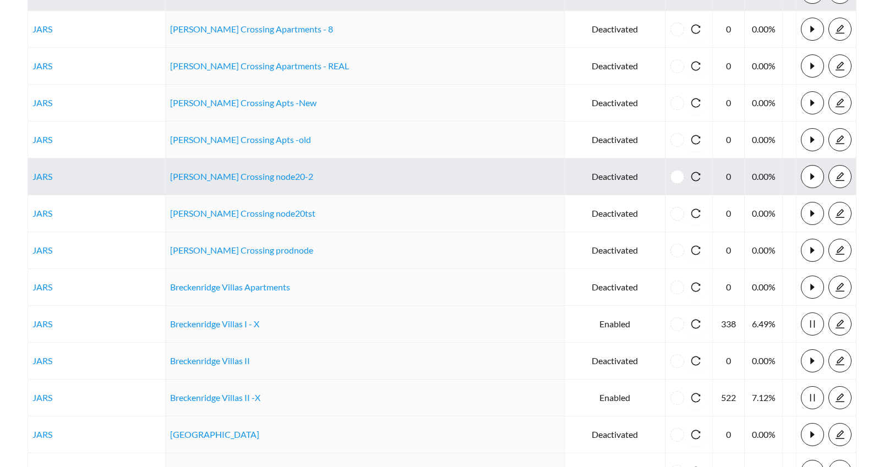
scroll to position [358, 0]
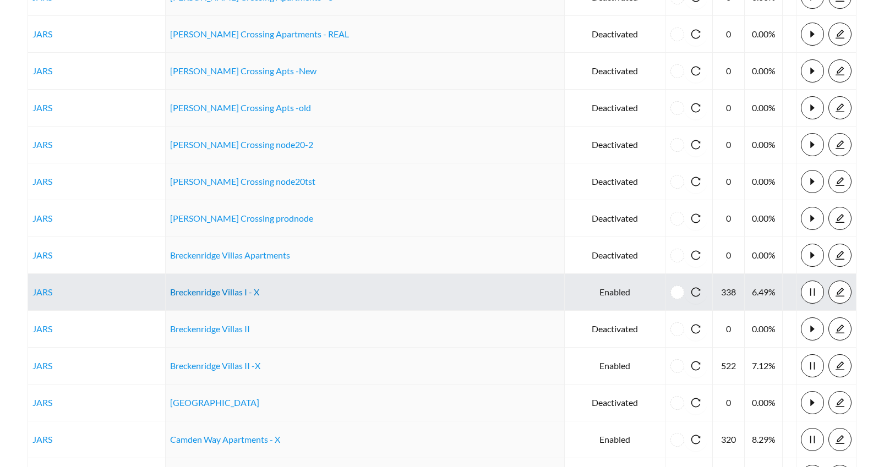
click at [253, 293] on link "Breckenridge Villas I - X" at bounding box center [214, 292] width 89 height 10
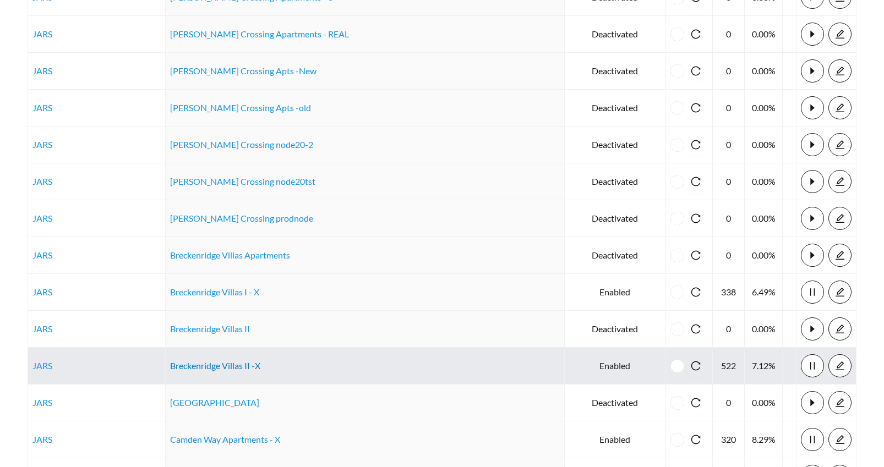
click at [242, 368] on link "Breckenridge Villas II -X" at bounding box center [215, 365] width 90 height 10
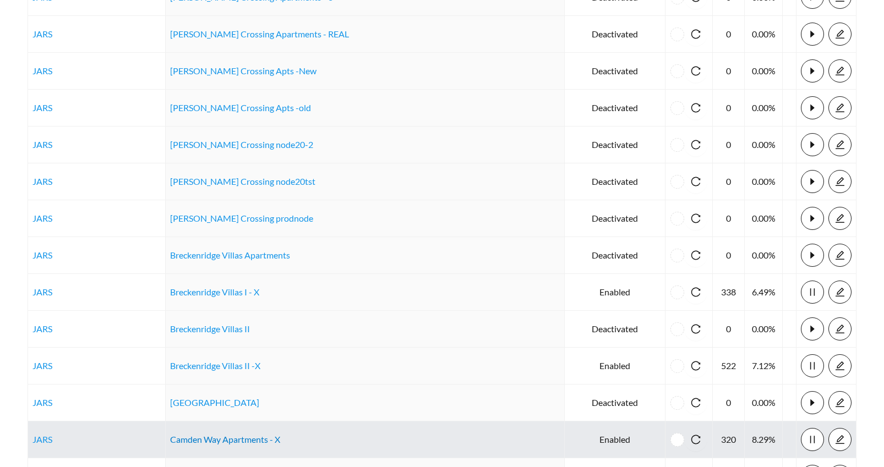
click at [243, 440] on link "Camden Way Apartments - X" at bounding box center [225, 439] width 110 height 10
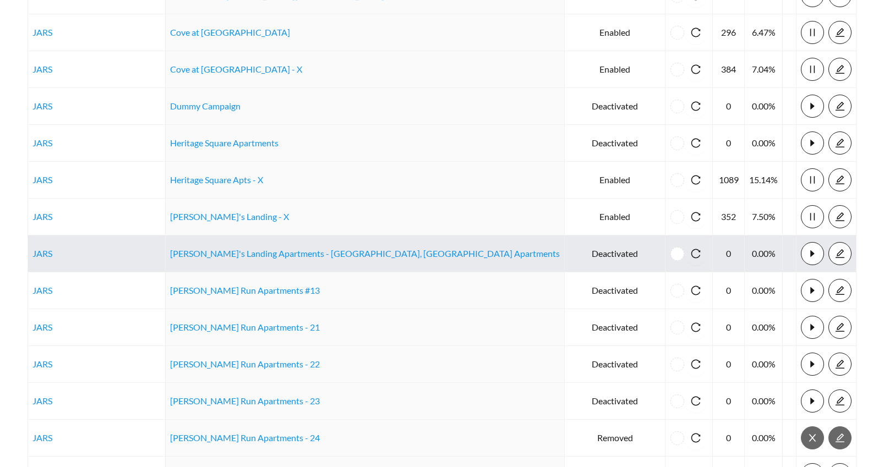
scroll to position [840, 0]
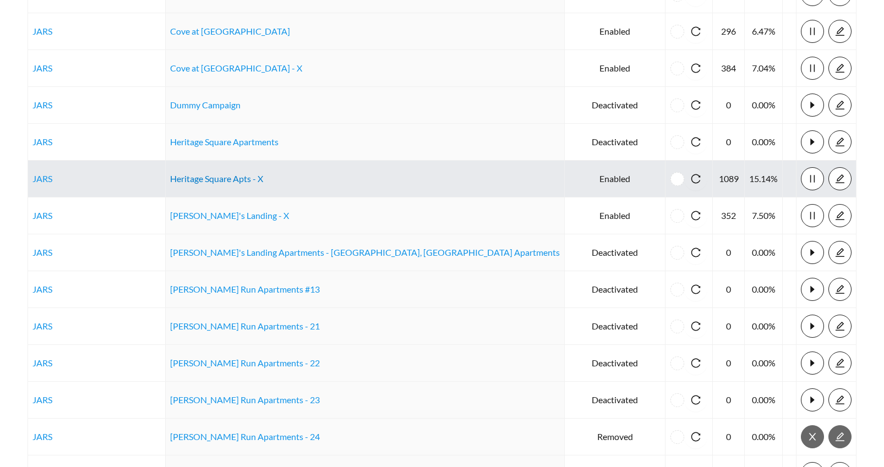
click at [216, 180] on link "Heritage Square Apts - X" at bounding box center [216, 178] width 93 height 10
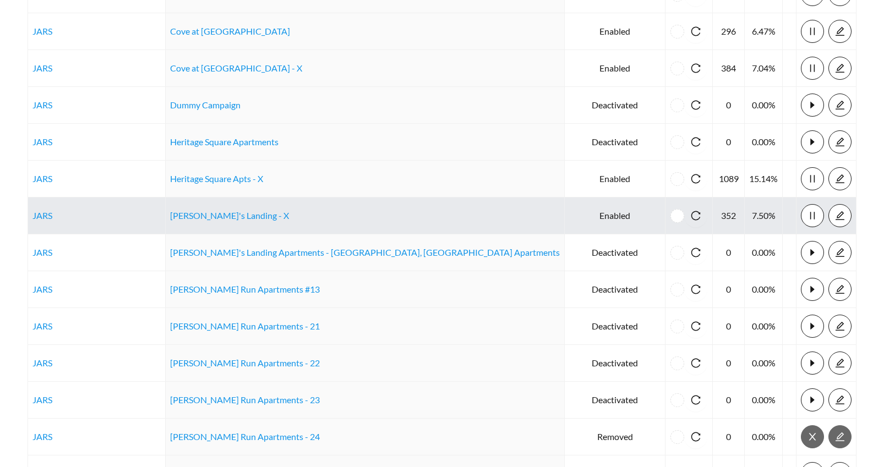
click at [227, 223] on td "Joseph's Landing - X" at bounding box center [365, 216] width 399 height 37
click at [226, 218] on link "Joseph's Landing - X" at bounding box center [229, 215] width 119 height 10
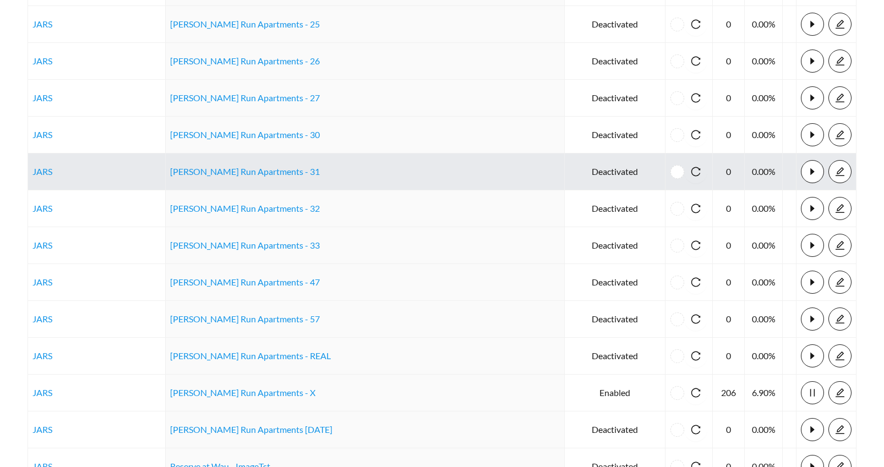
scroll to position [1299, 0]
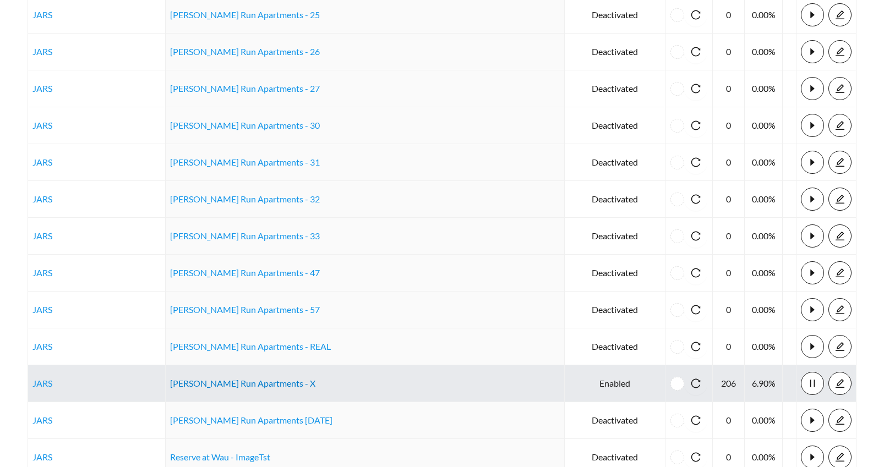
click at [229, 383] on link "Ramsey Run Apartments - X" at bounding box center [242, 383] width 145 height 10
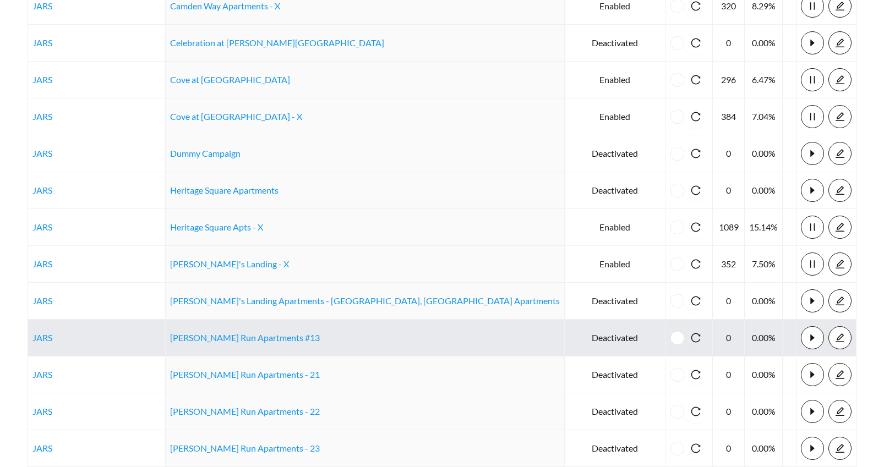
scroll to position [769, 0]
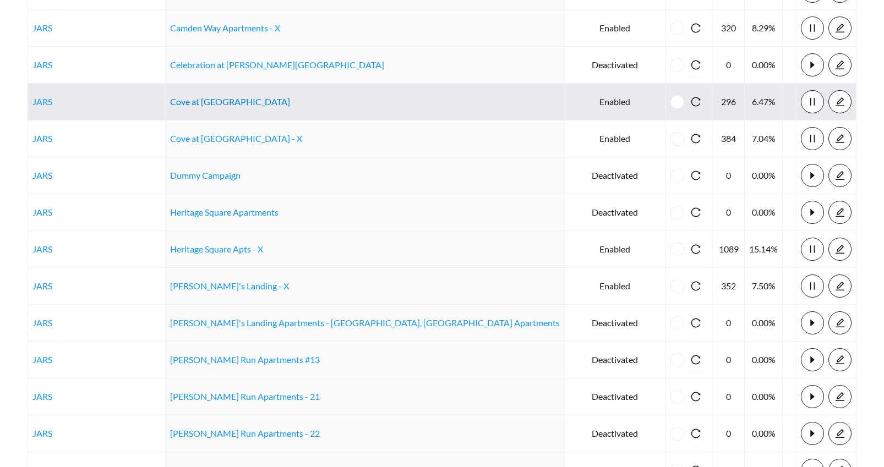
click at [258, 104] on link "Cove at Fountain Lake - X" at bounding box center [230, 101] width 120 height 10
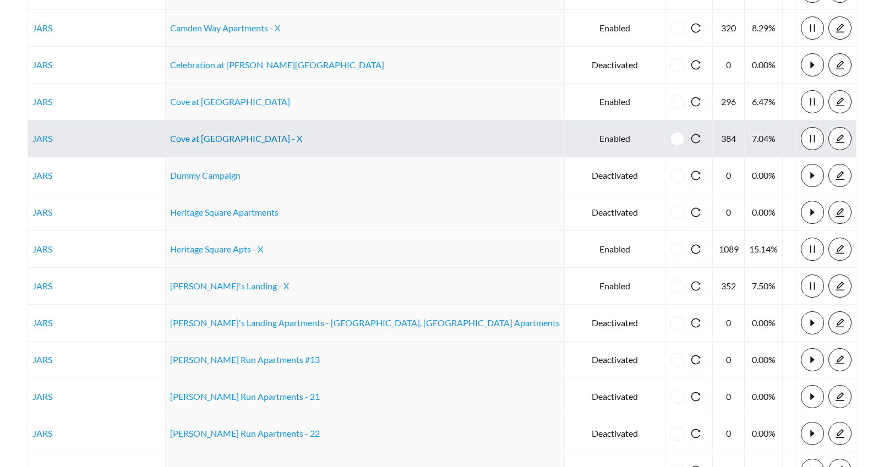
click at [234, 139] on link "Cove at Golden Isles - X" at bounding box center [236, 138] width 132 height 10
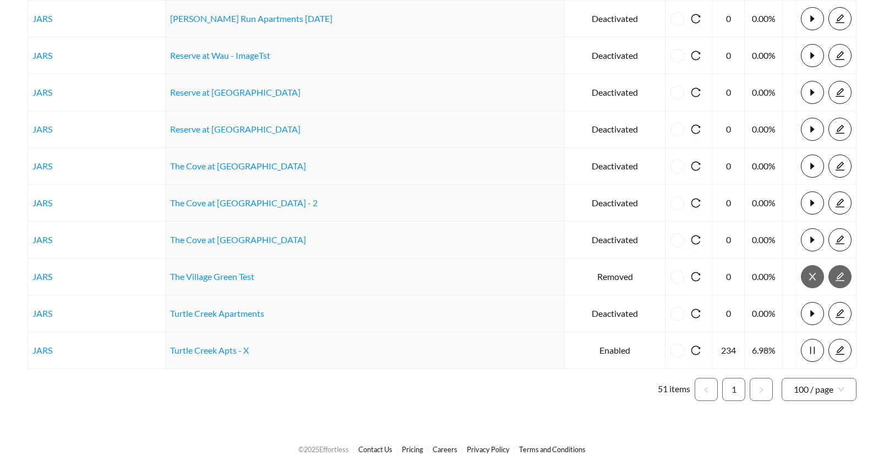
scroll to position [1702, 0]
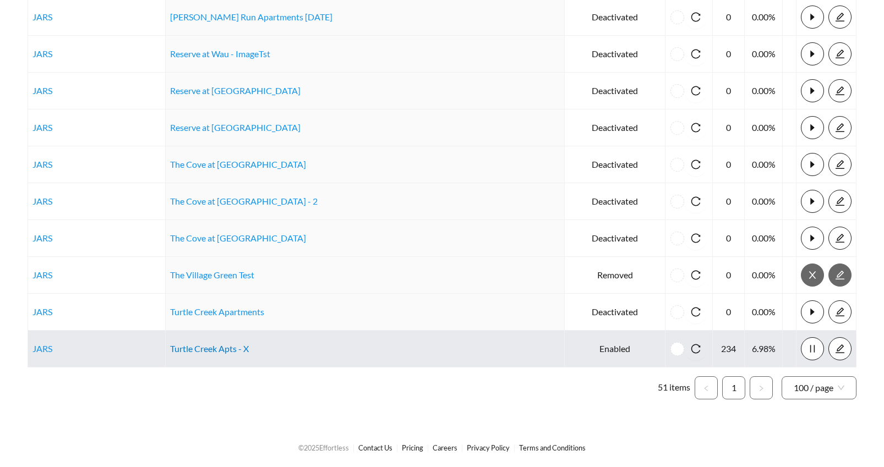
click at [222, 352] on link "Turtle Creek Apts - X" at bounding box center [209, 348] width 79 height 10
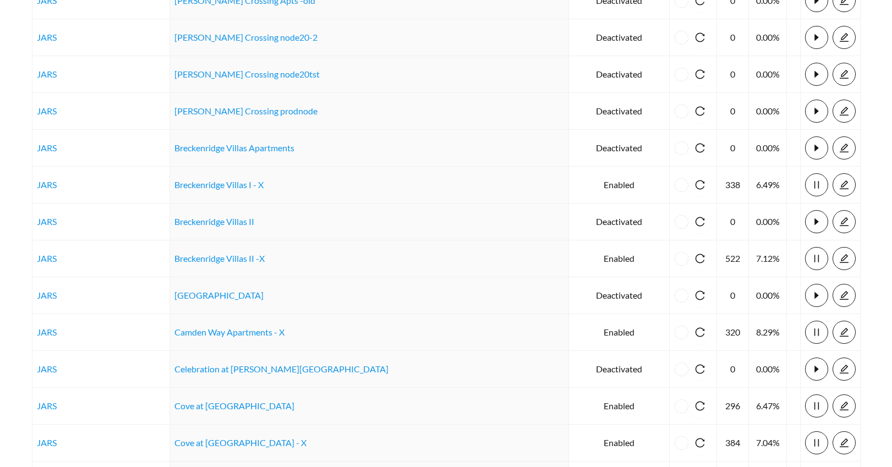
scroll to position [0, 0]
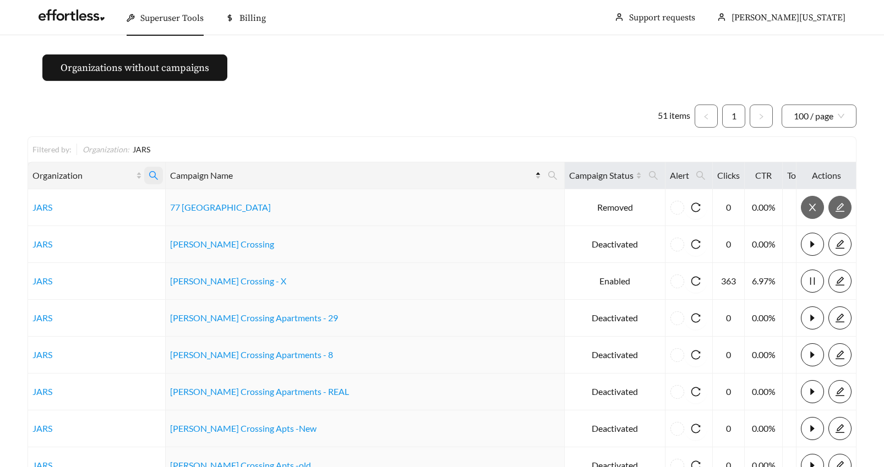
click at [158, 172] on icon "search" at bounding box center [153, 175] width 9 height 9
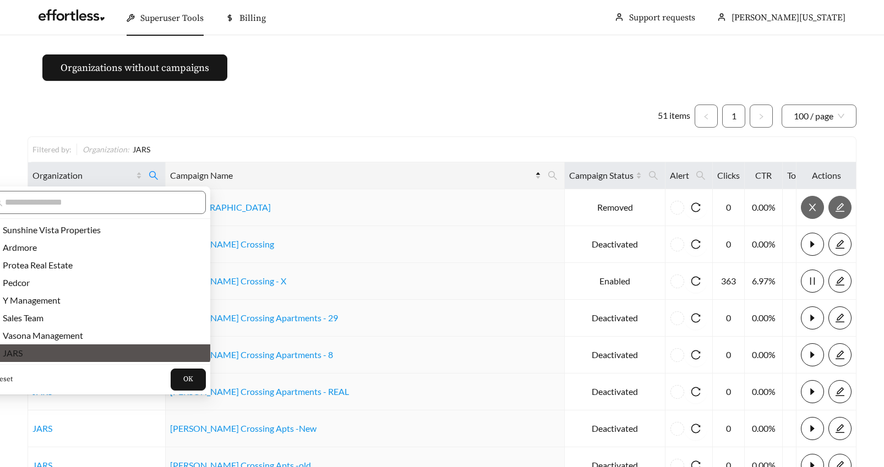
click at [4, 378] on span "Reset" at bounding box center [3, 379] width 18 height 11
click at [30, 206] on input "text" at bounding box center [99, 202] width 189 height 13
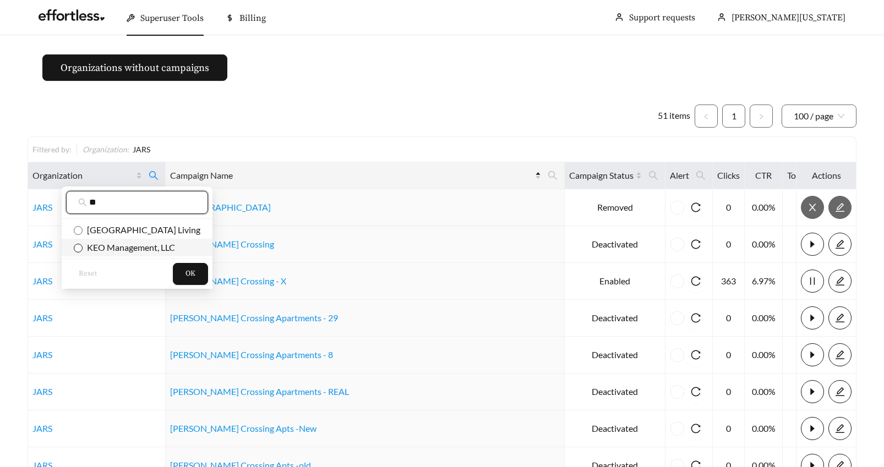
type input "**"
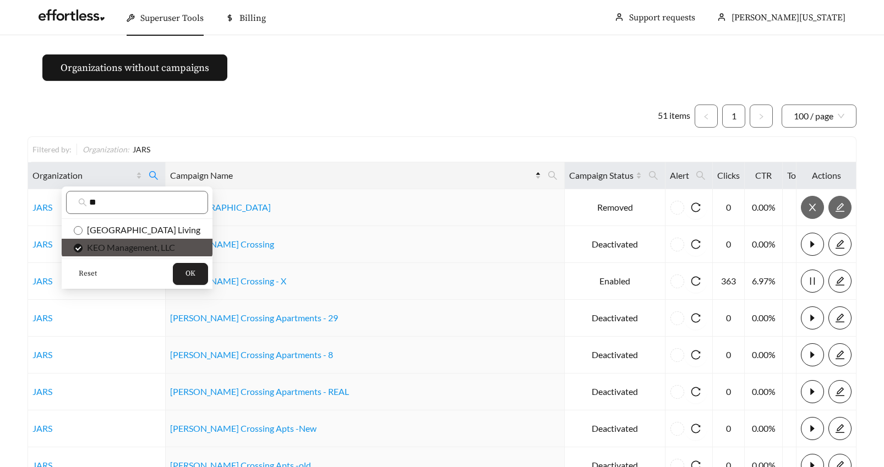
click at [174, 273] on button "OK" at bounding box center [190, 274] width 35 height 22
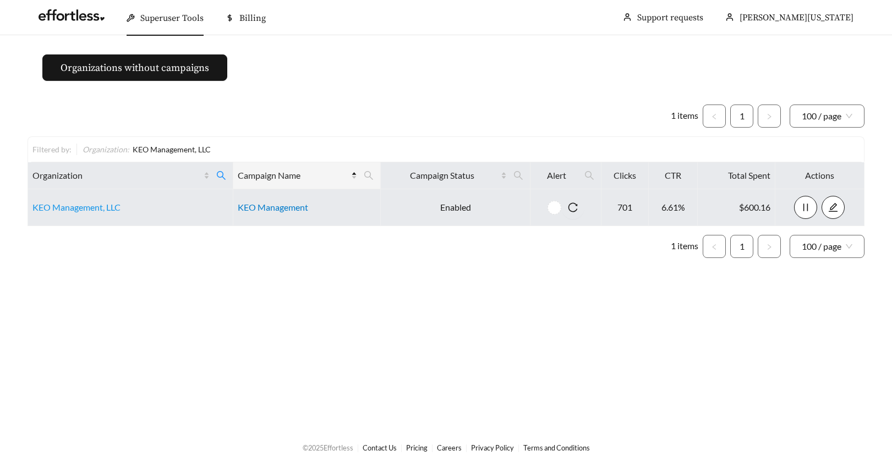
click at [254, 211] on link "KEO Management" at bounding box center [273, 207] width 70 height 10
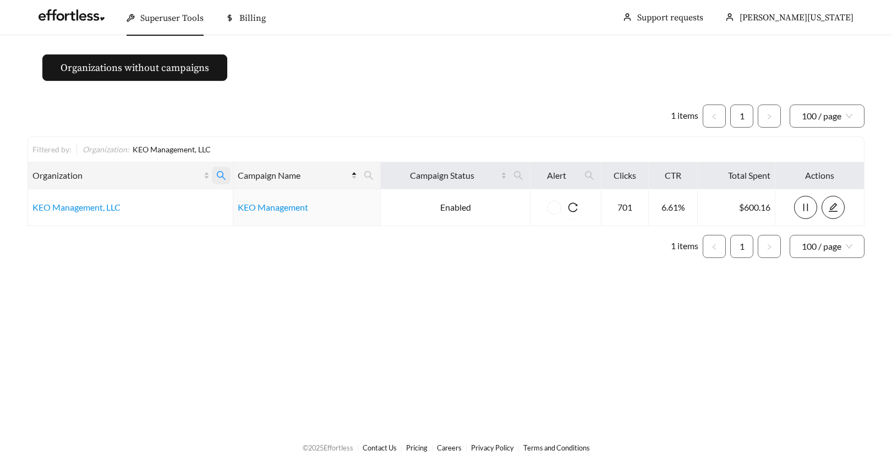
click at [217, 173] on icon "search" at bounding box center [221, 176] width 10 height 10
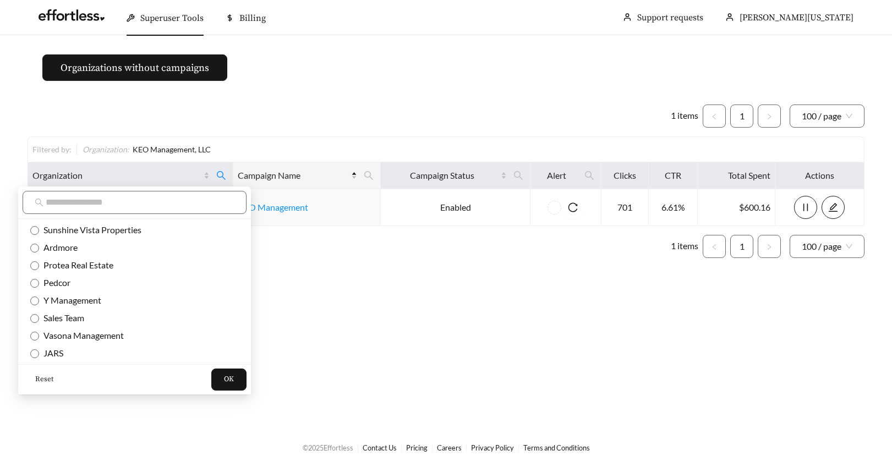
click at [42, 376] on span "Reset" at bounding box center [44, 379] width 18 height 11
click at [59, 200] on input "text" at bounding box center [140, 202] width 189 height 13
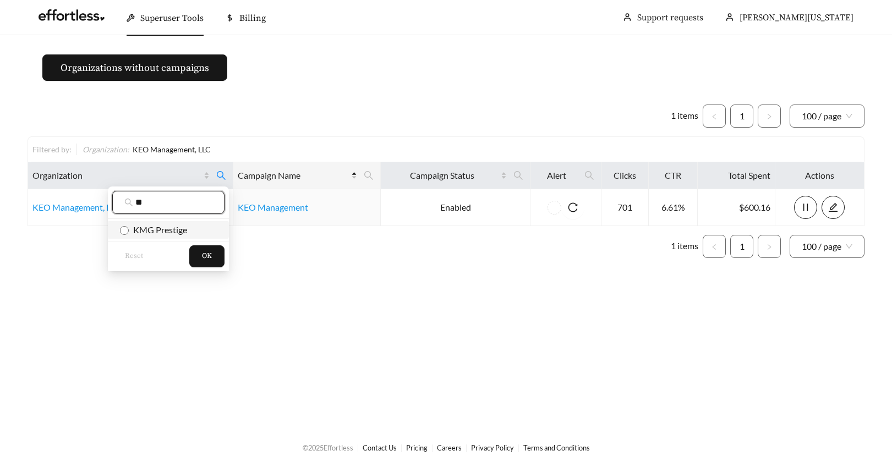
type input "**"
click at [203, 255] on span "OK" at bounding box center [207, 256] width 10 height 11
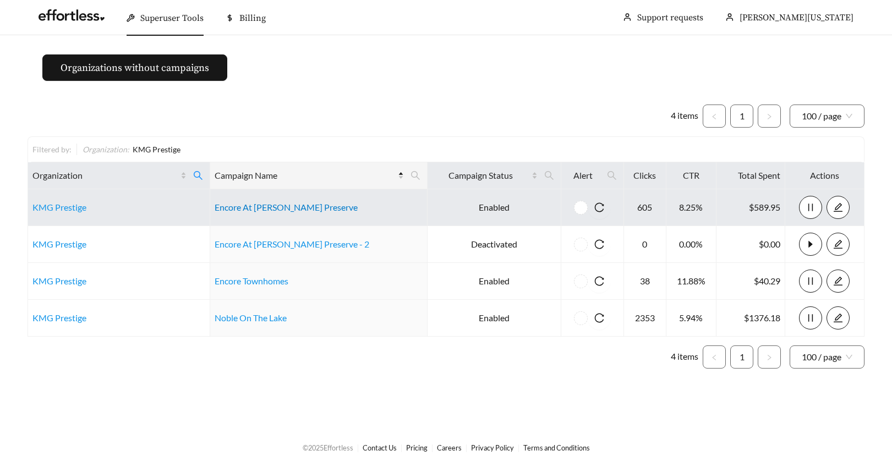
click at [272, 206] on link "Encore At Ashby Preserve" at bounding box center [286, 207] width 143 height 10
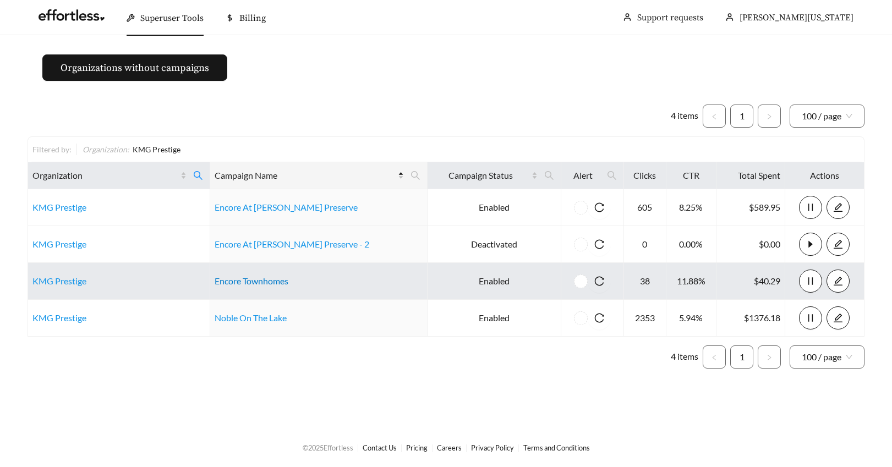
click at [272, 282] on link "Encore Townhomes" at bounding box center [252, 281] width 74 height 10
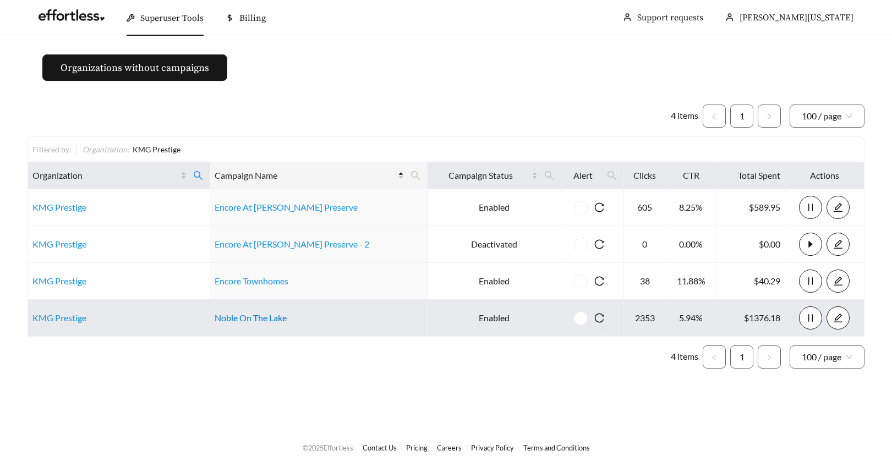
click at [257, 316] on link "Noble On The Lake" at bounding box center [251, 318] width 72 height 10
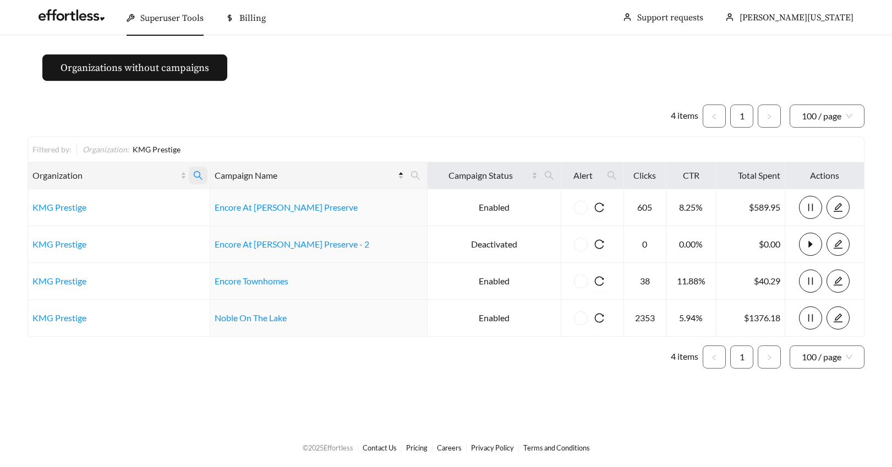
click at [203, 173] on icon "search" at bounding box center [198, 176] width 10 height 10
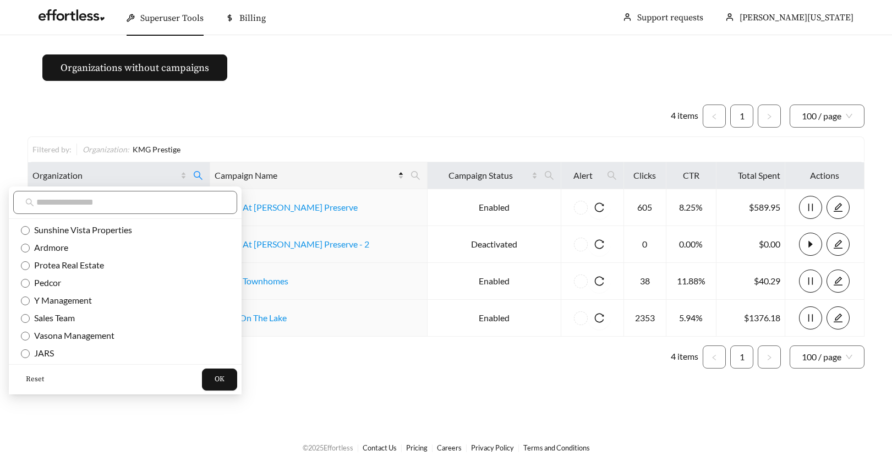
click at [33, 377] on span "Reset" at bounding box center [35, 379] width 18 height 11
click at [56, 201] on input "text" at bounding box center [130, 202] width 189 height 13
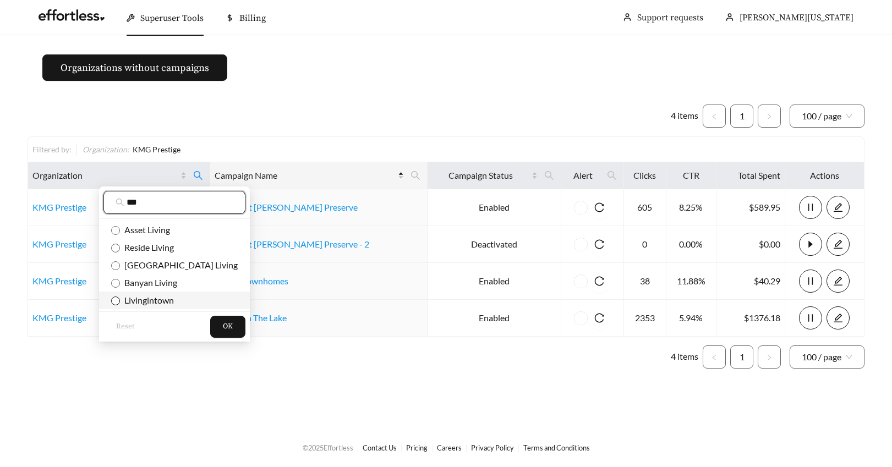
type input "***"
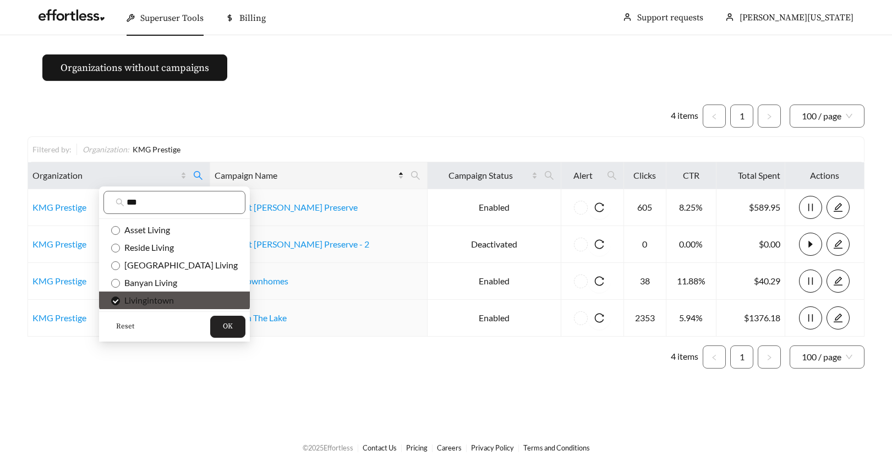
click at [223, 330] on span "OK" at bounding box center [228, 326] width 10 height 11
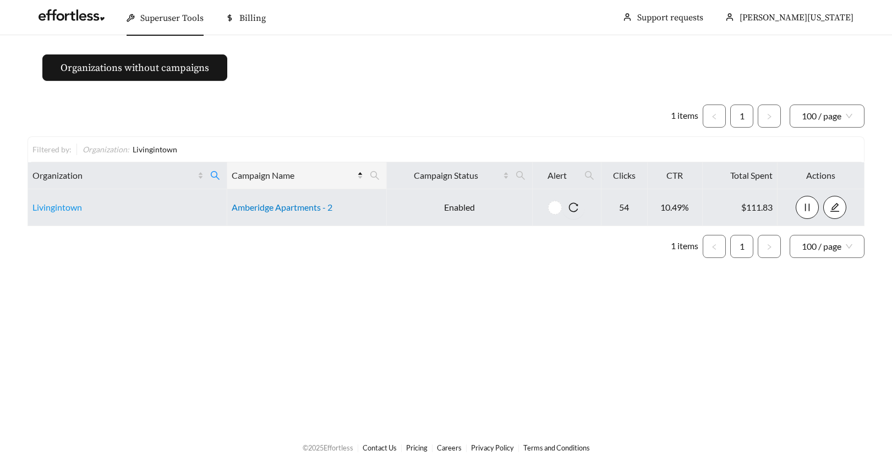
click at [253, 207] on link "Amberidge Apartments - 2" at bounding box center [282, 207] width 101 height 10
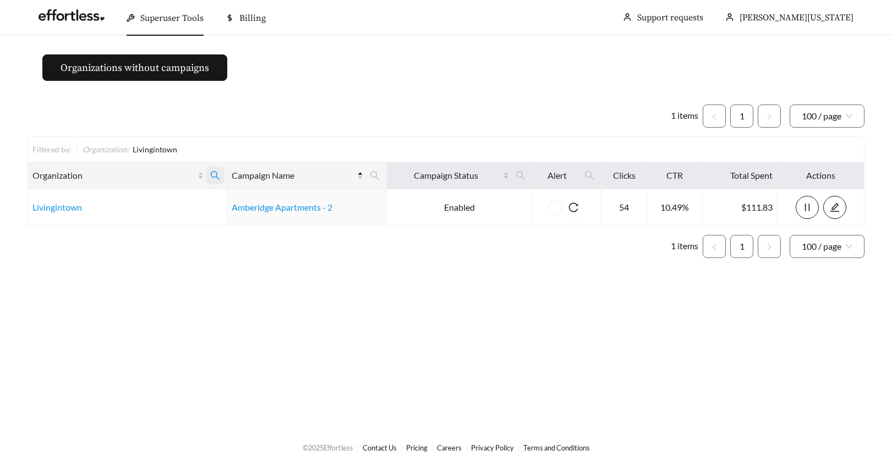
click at [212, 171] on icon "search" at bounding box center [215, 175] width 9 height 9
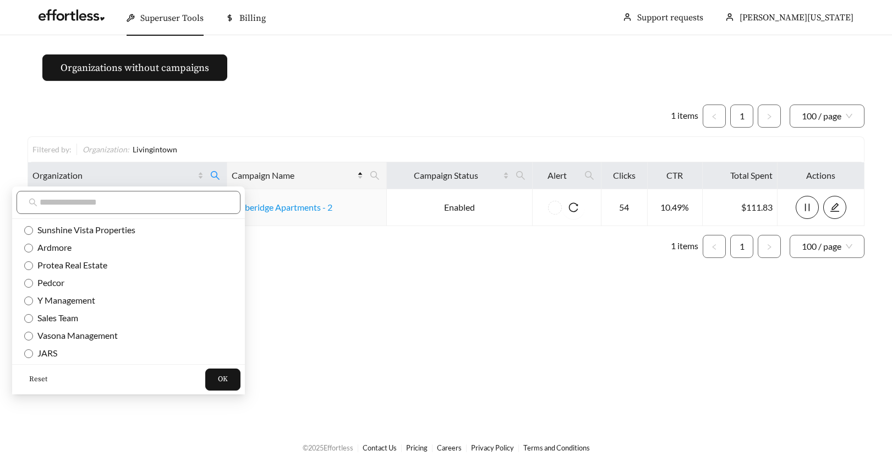
click at [36, 380] on span "Reset" at bounding box center [38, 379] width 18 height 11
click at [46, 203] on input "text" at bounding box center [134, 202] width 189 height 13
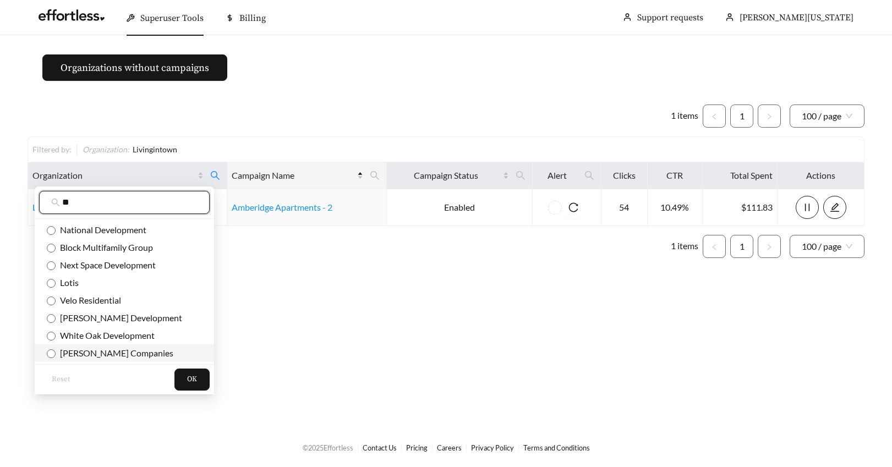
type input "**"
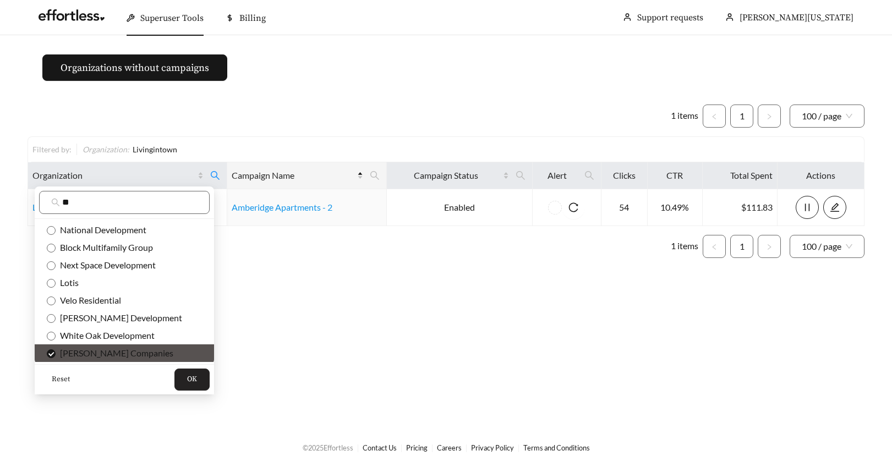
click at [197, 382] on span "OK" at bounding box center [192, 379] width 10 height 11
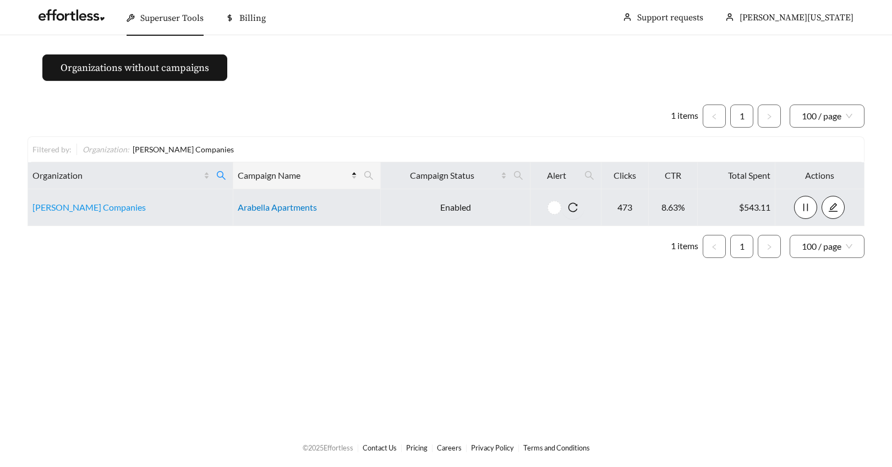
click at [260, 209] on link "Arabella Apartments" at bounding box center [277, 207] width 79 height 10
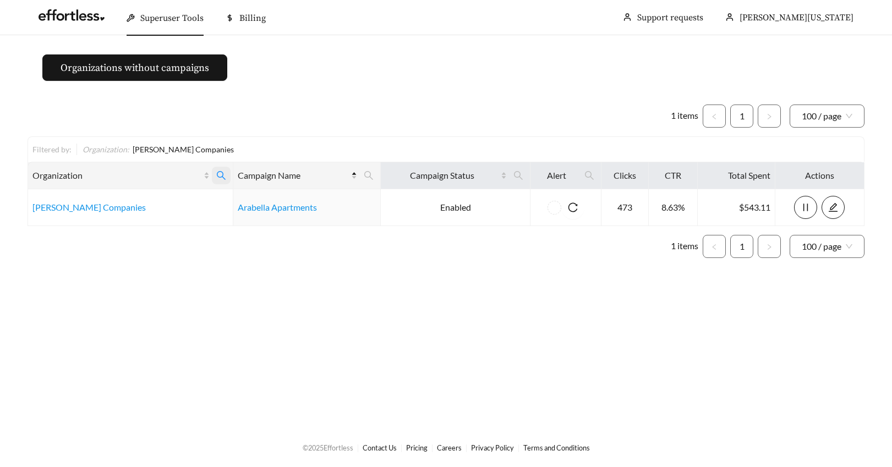
click at [218, 173] on icon "search" at bounding box center [221, 176] width 10 height 10
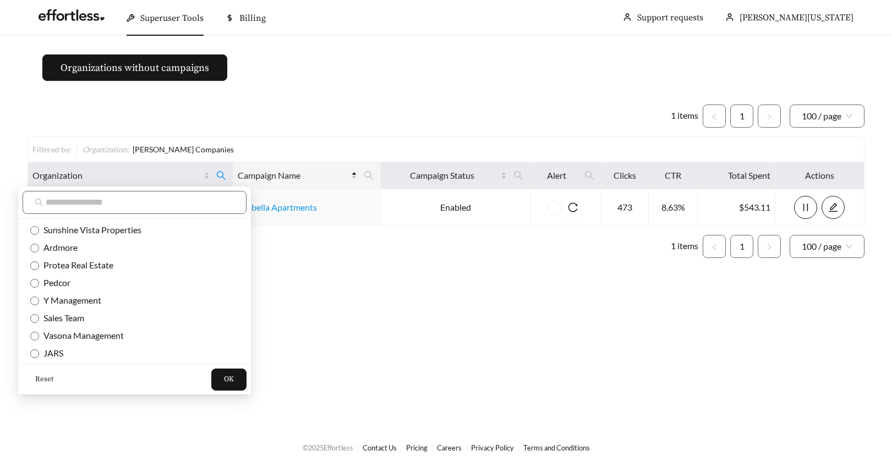
click at [41, 379] on span "Reset" at bounding box center [44, 379] width 18 height 11
click at [61, 203] on input "text" at bounding box center [140, 202] width 189 height 13
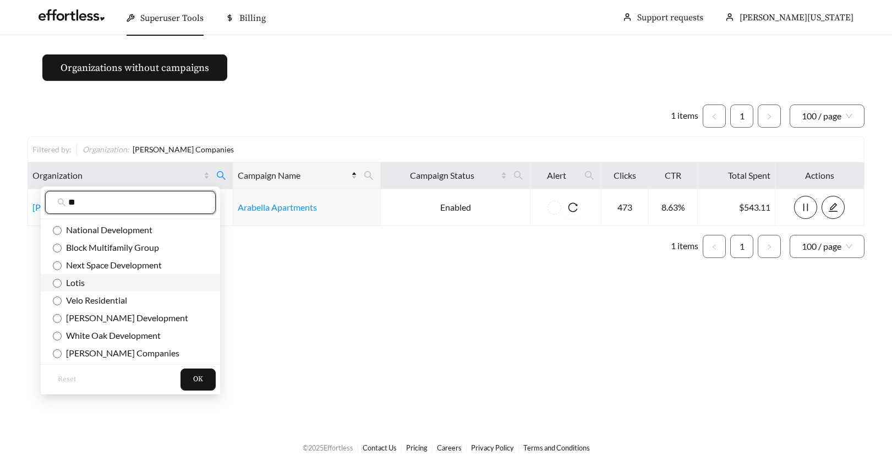
type input "**"
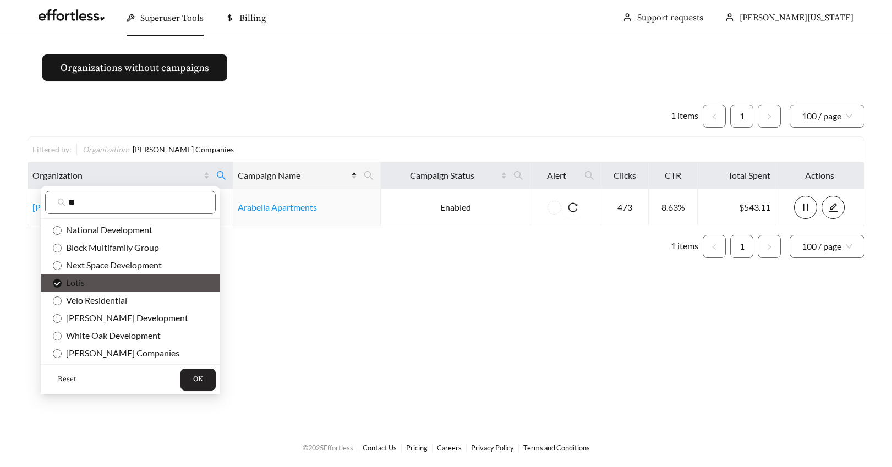
click at [195, 379] on button "OK" at bounding box center [197, 380] width 35 height 22
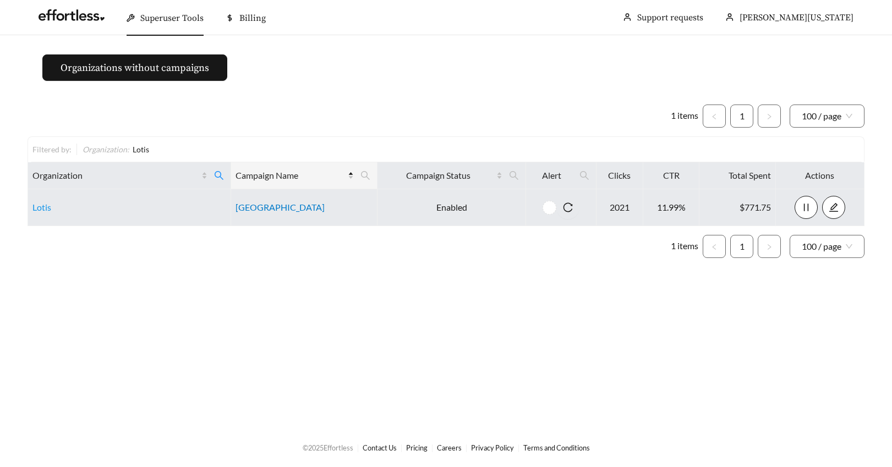
click at [258, 205] on link "Tamarac Village" at bounding box center [280, 207] width 89 height 10
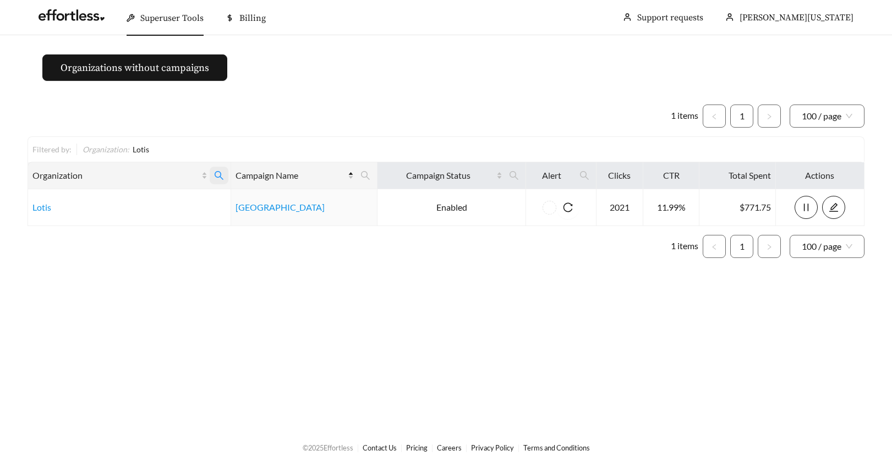
click at [217, 172] on icon "search" at bounding box center [219, 176] width 10 height 10
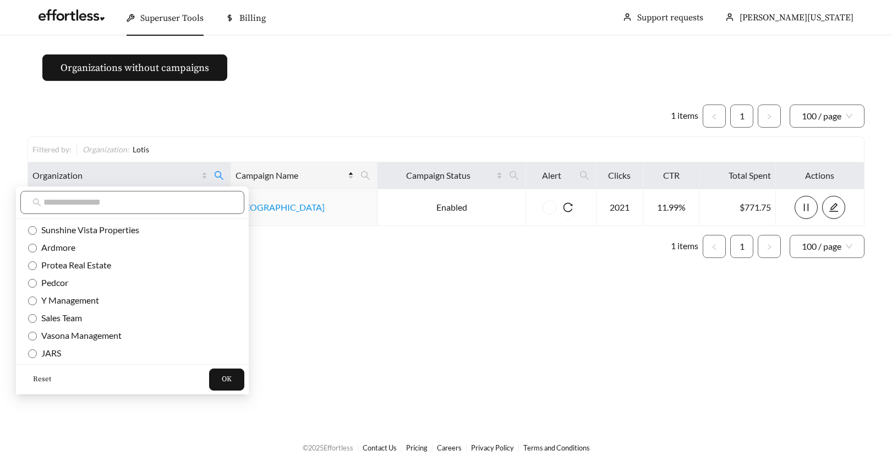
click at [40, 376] on span "Reset" at bounding box center [42, 379] width 18 height 11
click at [58, 204] on input "text" at bounding box center [137, 202] width 189 height 13
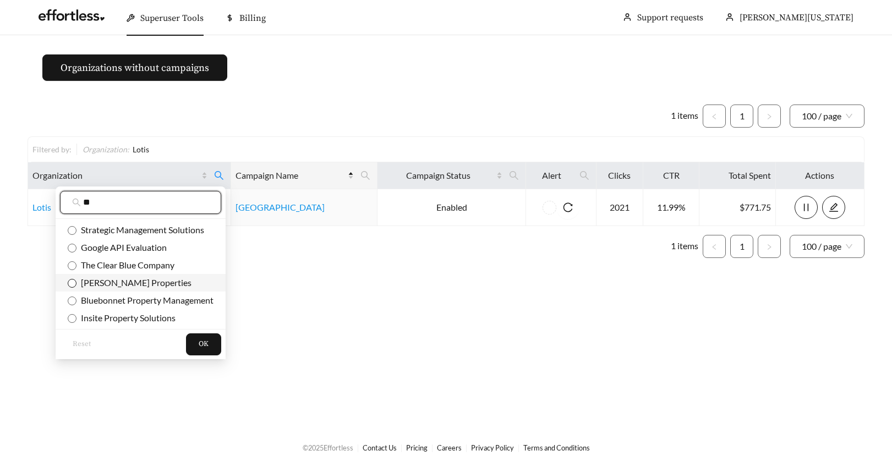
type input "**"
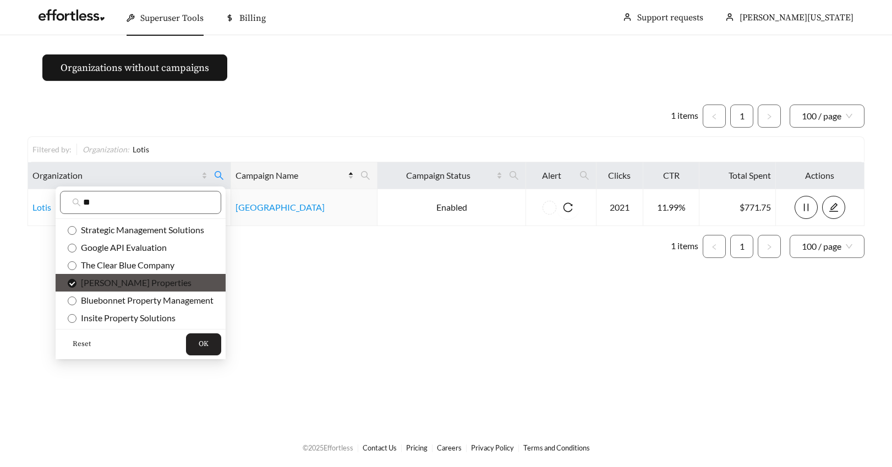
click at [193, 348] on button "OK" at bounding box center [203, 344] width 35 height 22
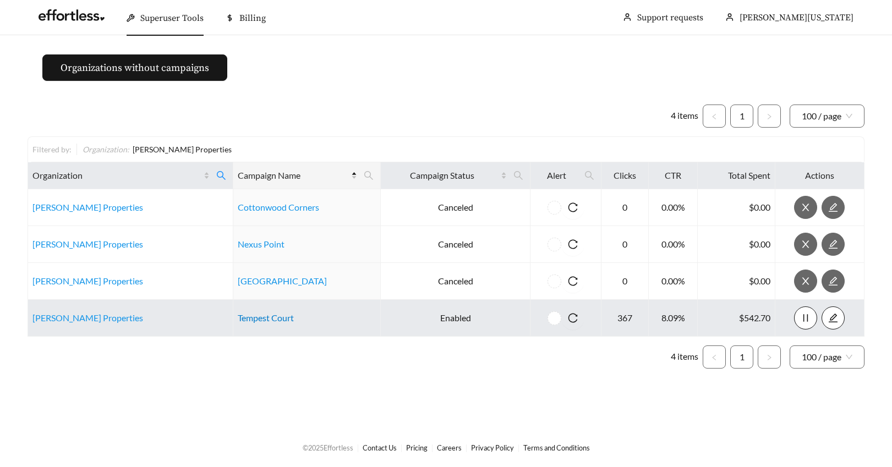
click at [253, 319] on link "Tempest Court" at bounding box center [266, 318] width 56 height 10
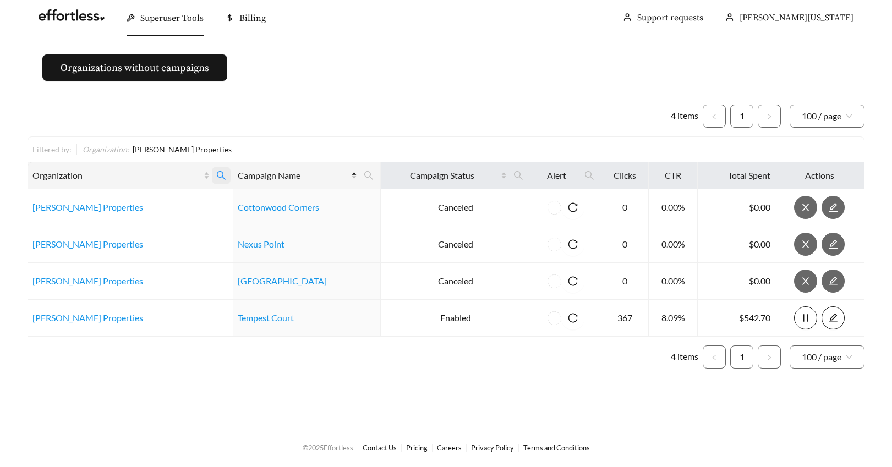
click at [217, 172] on icon "search" at bounding box center [221, 175] width 9 height 9
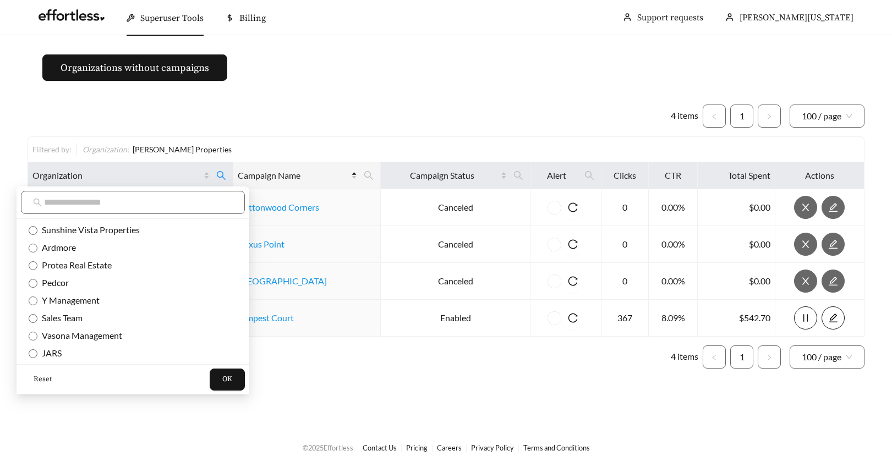
click at [40, 378] on span "Reset" at bounding box center [43, 379] width 18 height 11
click at [74, 204] on input "text" at bounding box center [138, 202] width 189 height 13
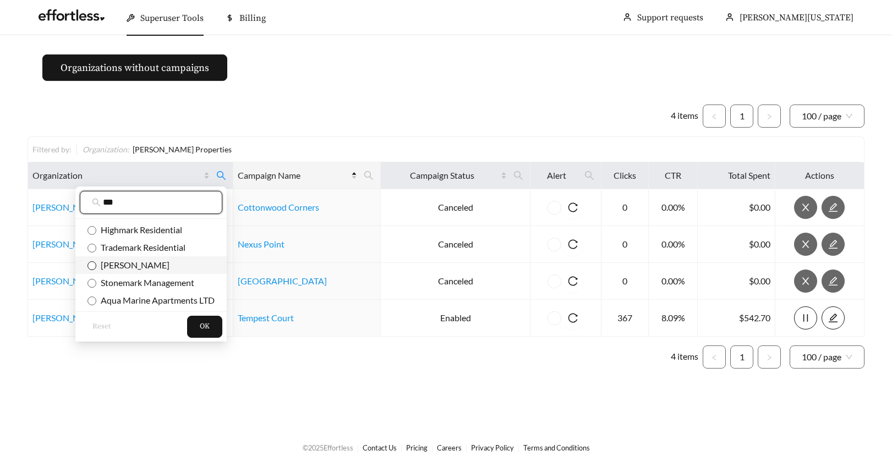
type input "***"
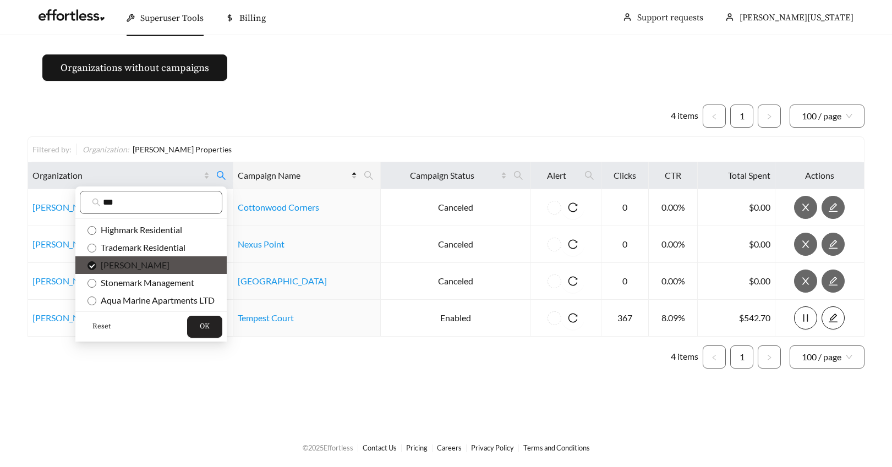
click at [208, 326] on span "OK" at bounding box center [205, 326] width 10 height 11
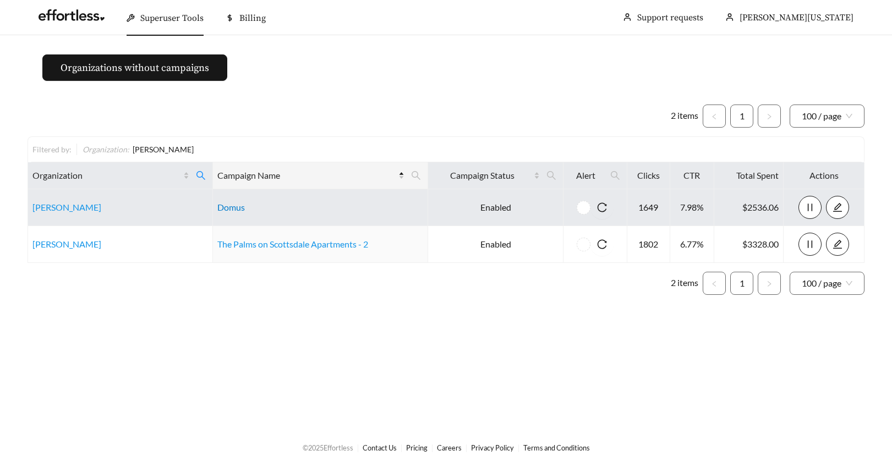
click at [240, 210] on link "Domus" at bounding box center [231, 207] width 28 height 10
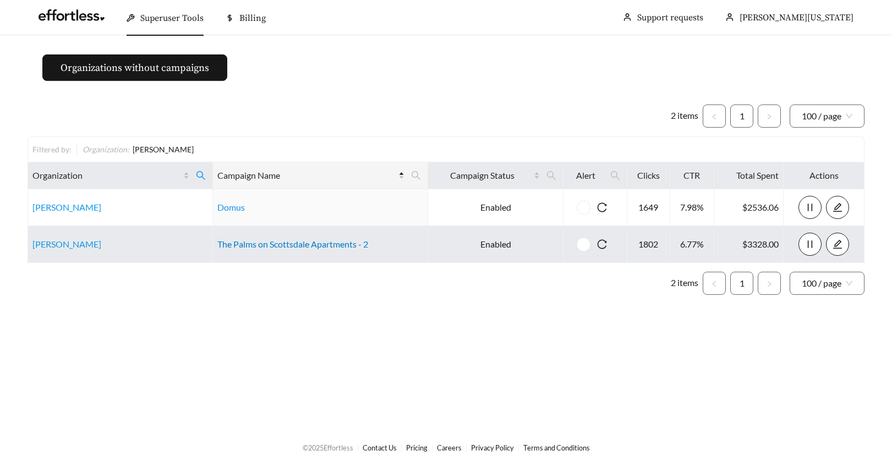
click at [229, 242] on link "The Palms on Scottsdale Apartments - 2" at bounding box center [292, 244] width 151 height 10
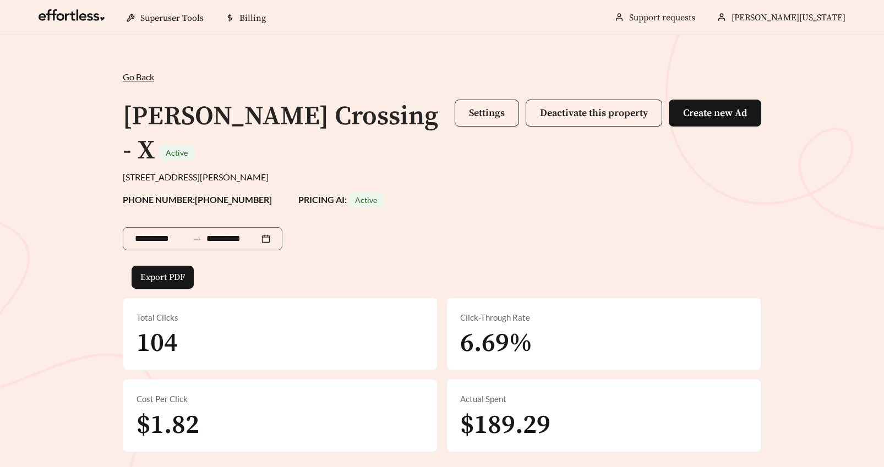
click at [476, 113] on span "Settings" at bounding box center [487, 113] width 36 height 13
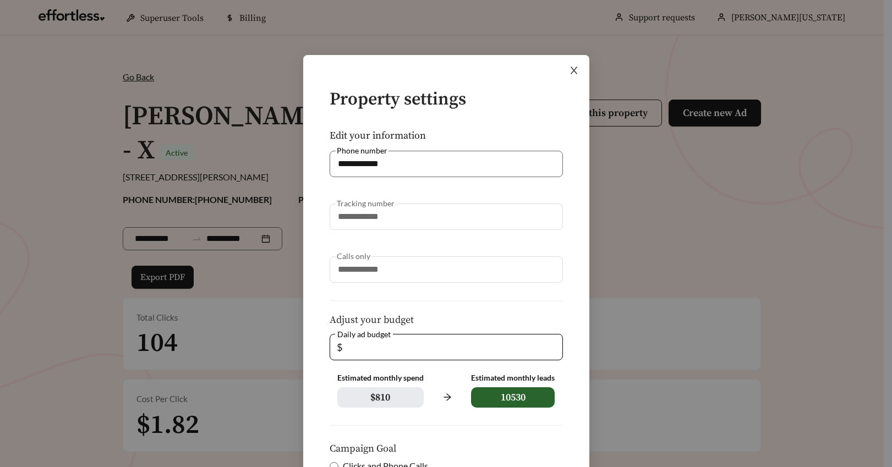
click at [569, 68] on icon "close" at bounding box center [574, 70] width 10 height 10
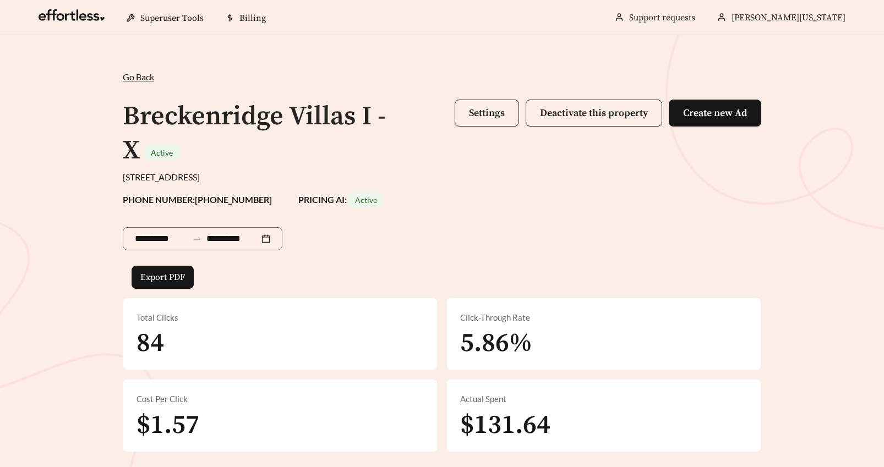
click at [467, 112] on button "Settings" at bounding box center [487, 113] width 64 height 27
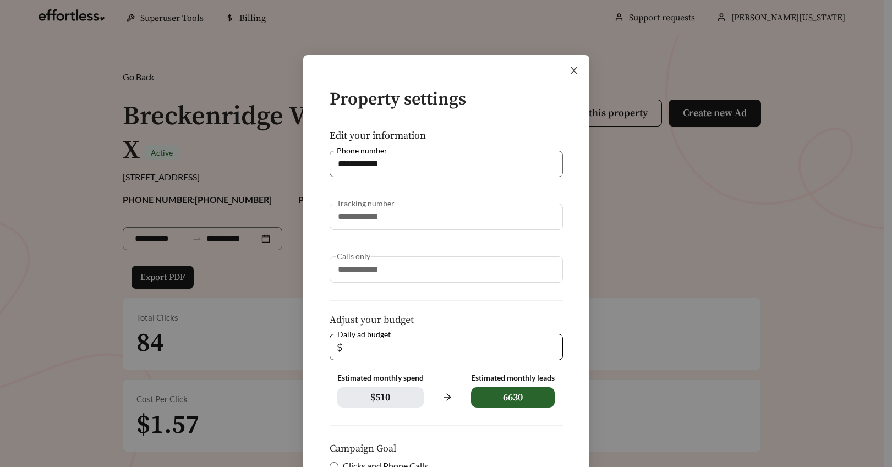
click at [570, 70] on icon "close" at bounding box center [573, 70] width 7 height 7
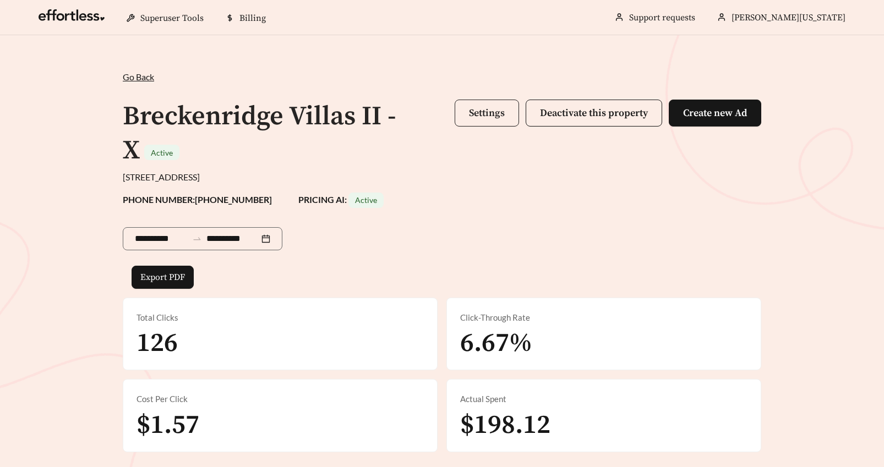
click at [480, 114] on span "Settings" at bounding box center [487, 113] width 36 height 13
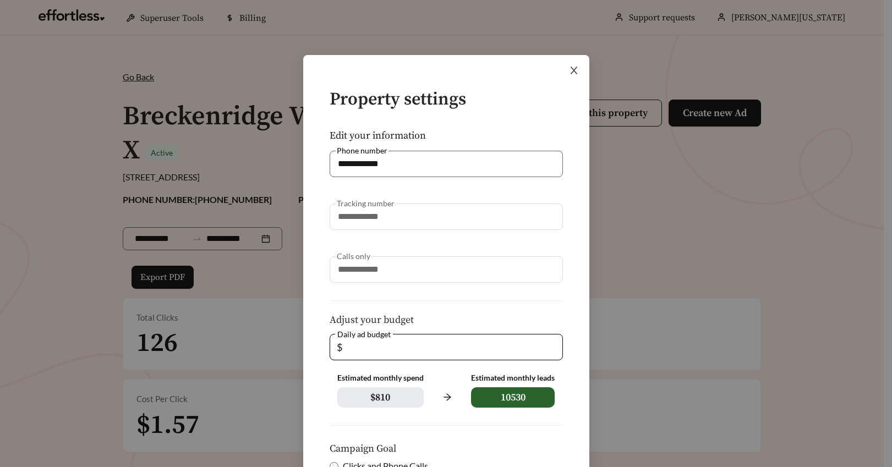
click at [571, 69] on icon "close" at bounding box center [573, 70] width 7 height 7
click at [571, 69] on span "Close" at bounding box center [574, 70] width 31 height 31
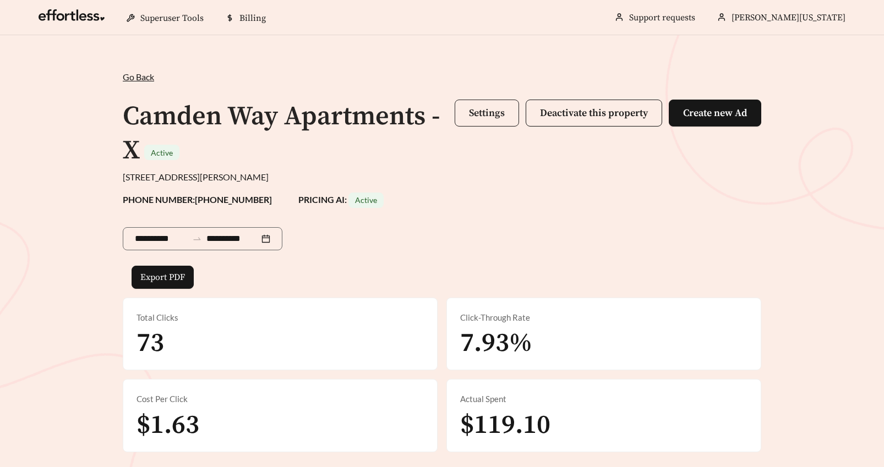
click at [479, 112] on span "Settings" at bounding box center [487, 113] width 36 height 13
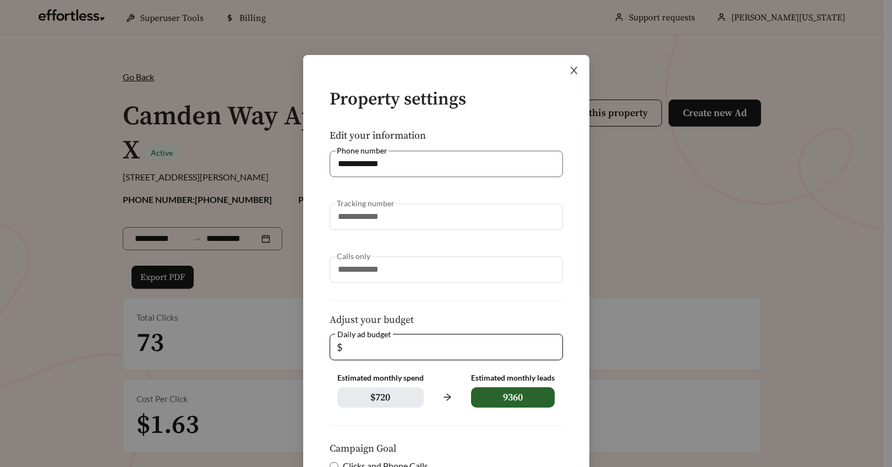
click at [571, 72] on icon "close" at bounding box center [573, 70] width 7 height 7
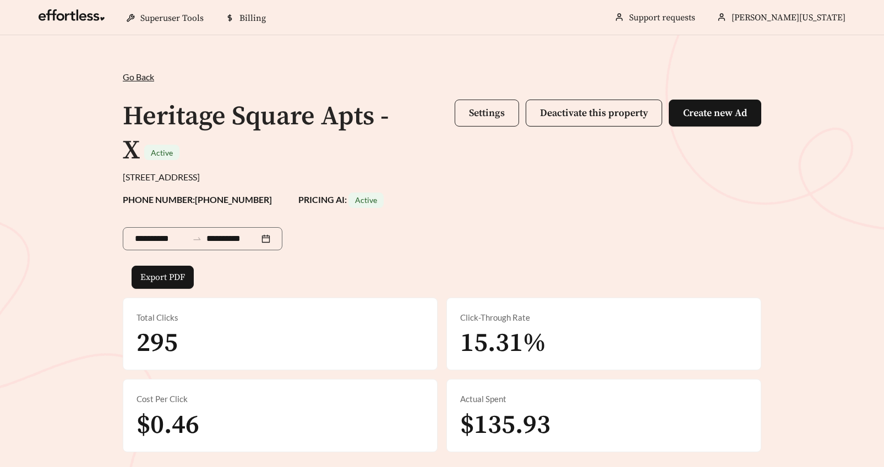
click at [472, 116] on span "Settings" at bounding box center [487, 113] width 36 height 13
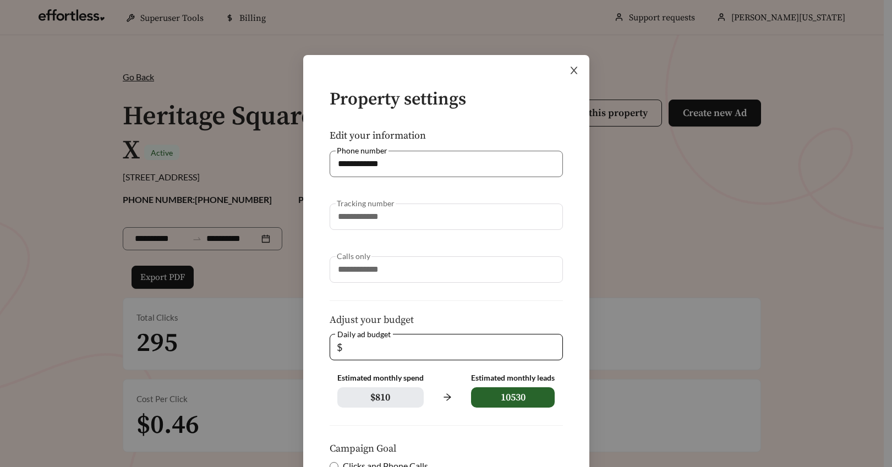
click at [570, 65] on icon "close" at bounding box center [574, 70] width 10 height 10
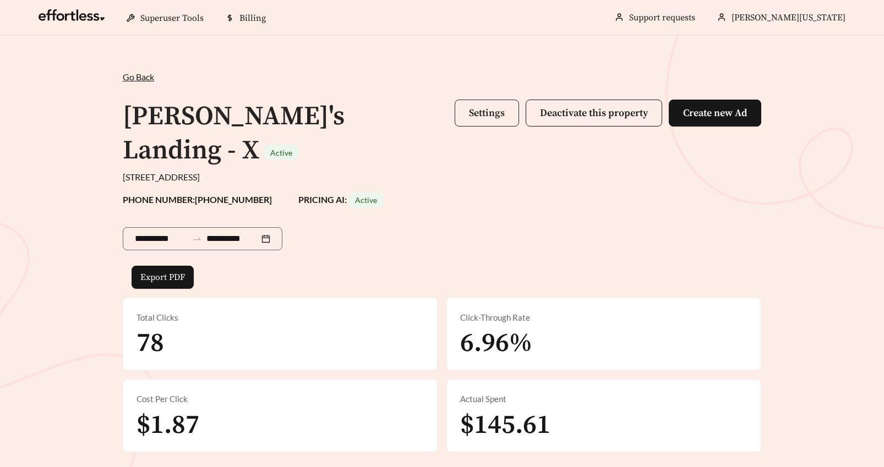
click at [477, 113] on span "Settings" at bounding box center [487, 113] width 36 height 13
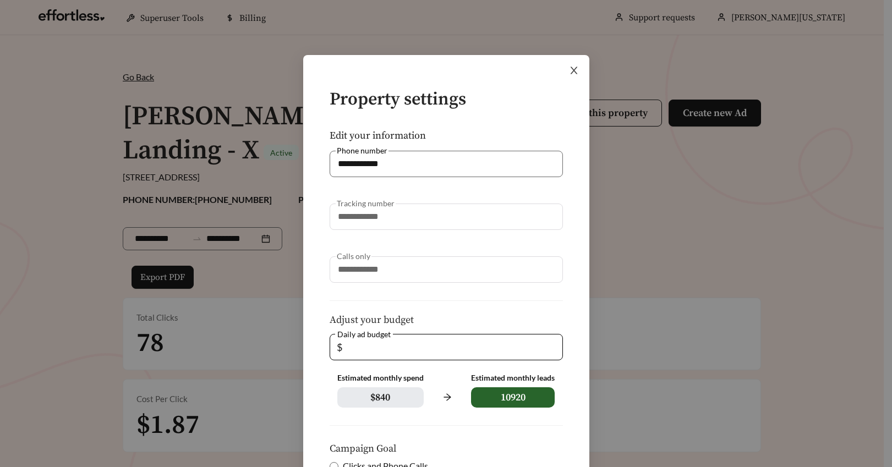
click at [569, 68] on icon "close" at bounding box center [574, 70] width 10 height 10
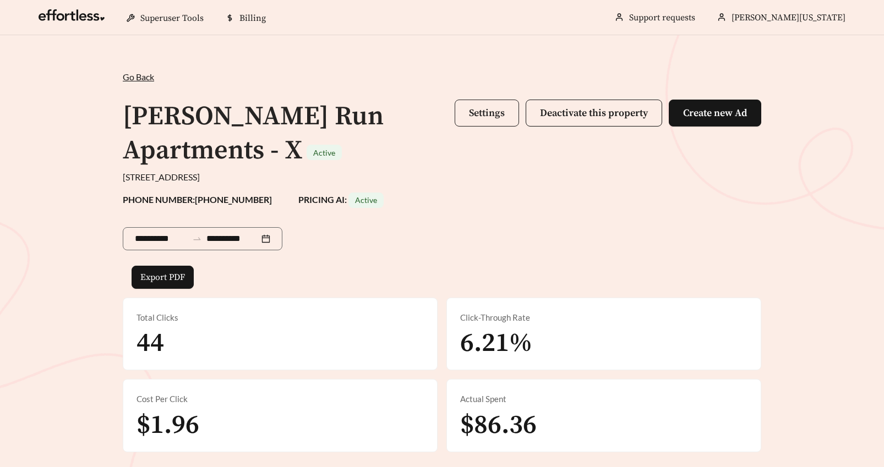
click at [473, 107] on span "Settings" at bounding box center [487, 113] width 36 height 13
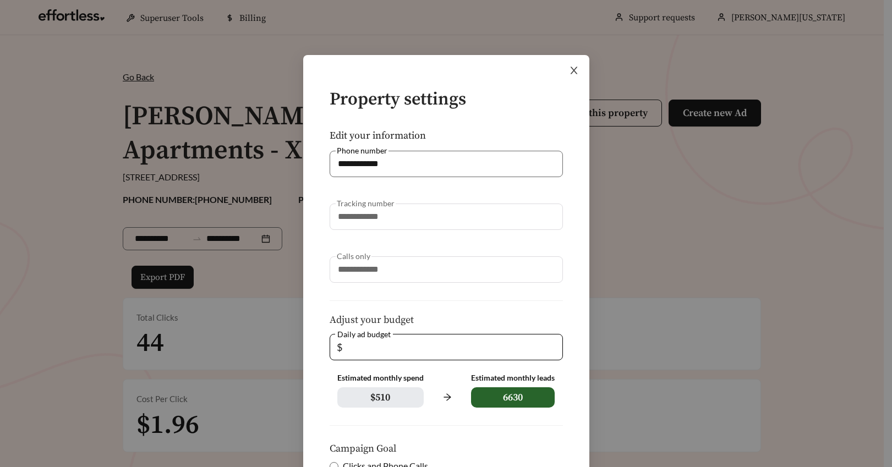
click at [570, 69] on icon "close" at bounding box center [573, 70] width 7 height 7
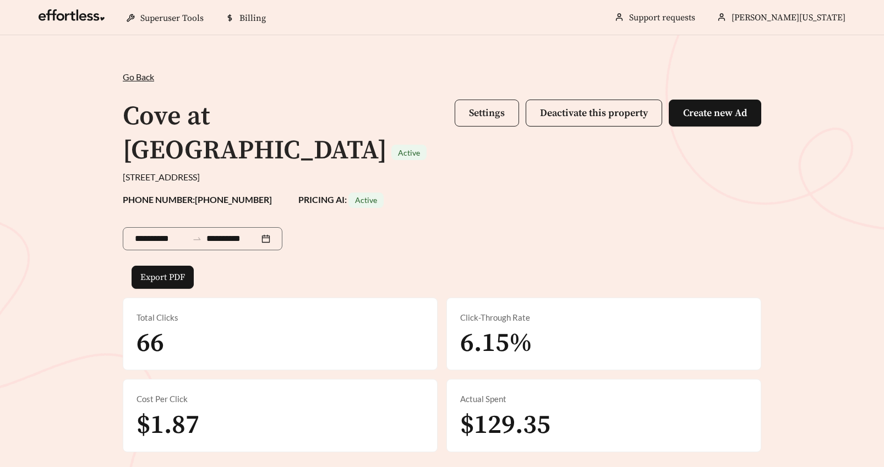
click at [483, 111] on span "Settings" at bounding box center [487, 113] width 36 height 13
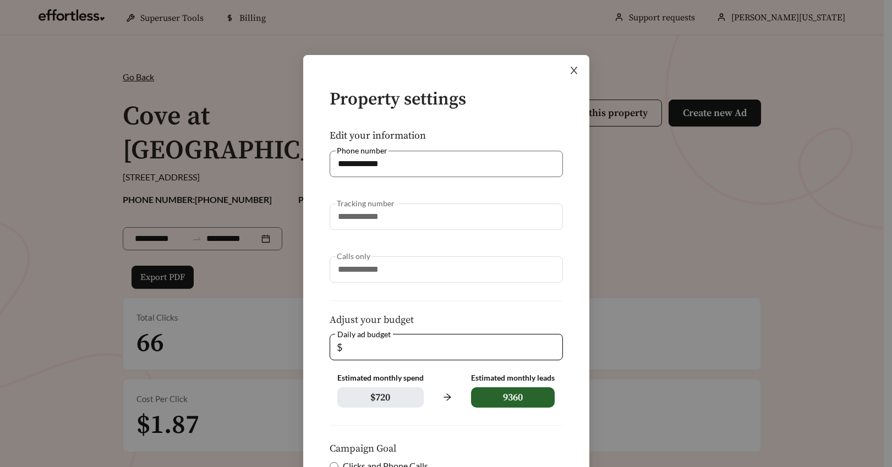
click at [570, 69] on icon "close" at bounding box center [573, 70] width 7 height 7
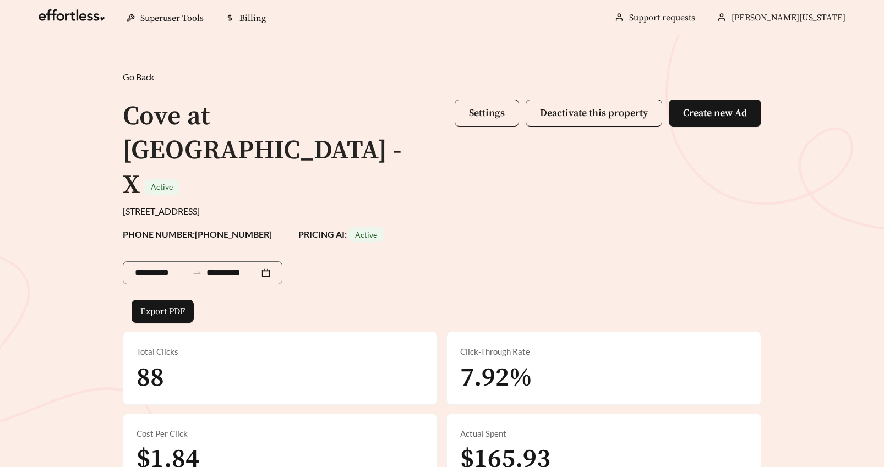
click at [461, 112] on button "Settings" at bounding box center [487, 113] width 64 height 27
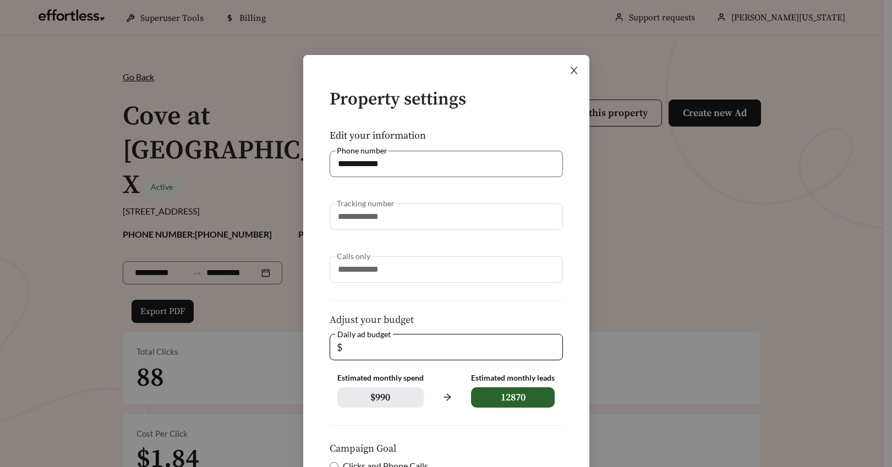
click at [570, 70] on icon "close" at bounding box center [573, 70] width 7 height 7
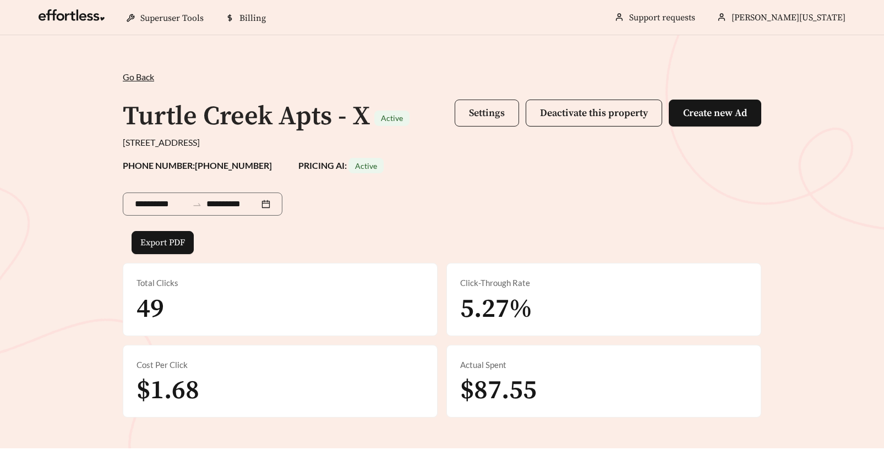
click at [469, 112] on span "Settings" at bounding box center [487, 113] width 36 height 13
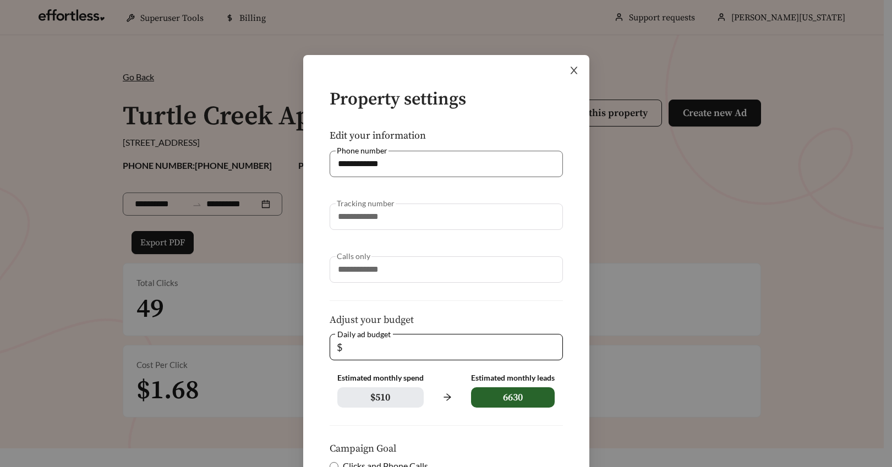
click at [569, 68] on icon "close" at bounding box center [574, 70] width 10 height 10
click at [569, 68] on div "**********" at bounding box center [446, 233] width 892 height 467
